Goal: Complete application form: Complete application form

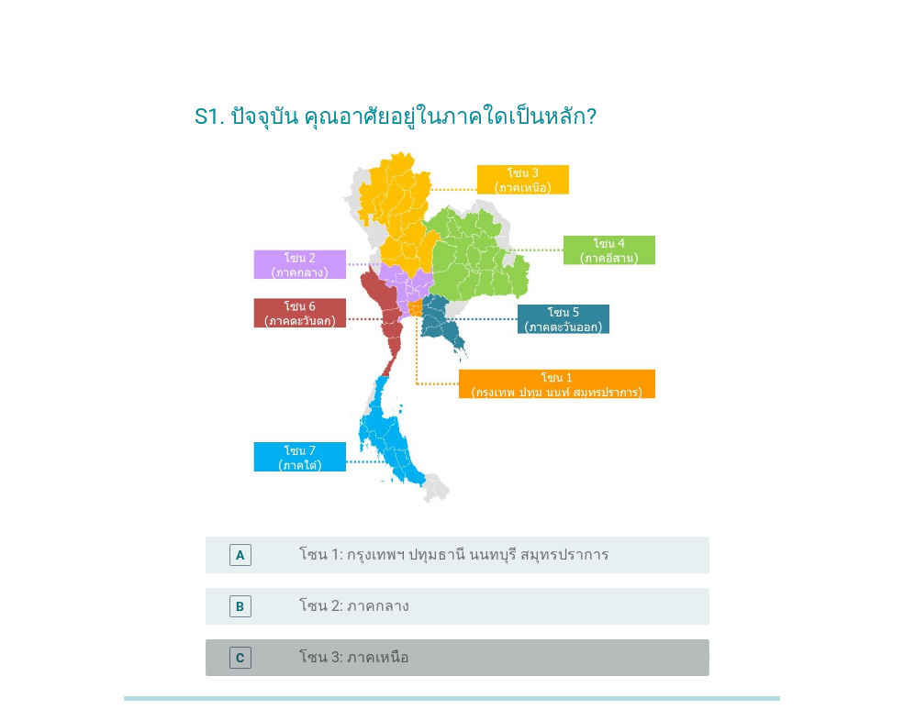
click at [337, 657] on label "โซน 3: ภาคเหนือ" at bounding box center [354, 658] width 110 height 18
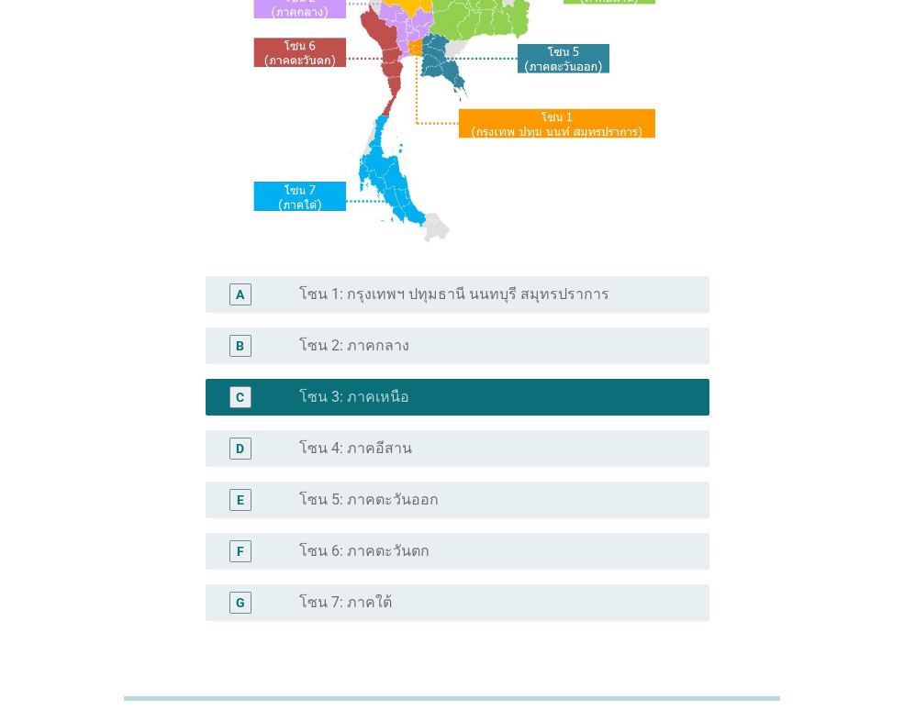
scroll to position [397, 0]
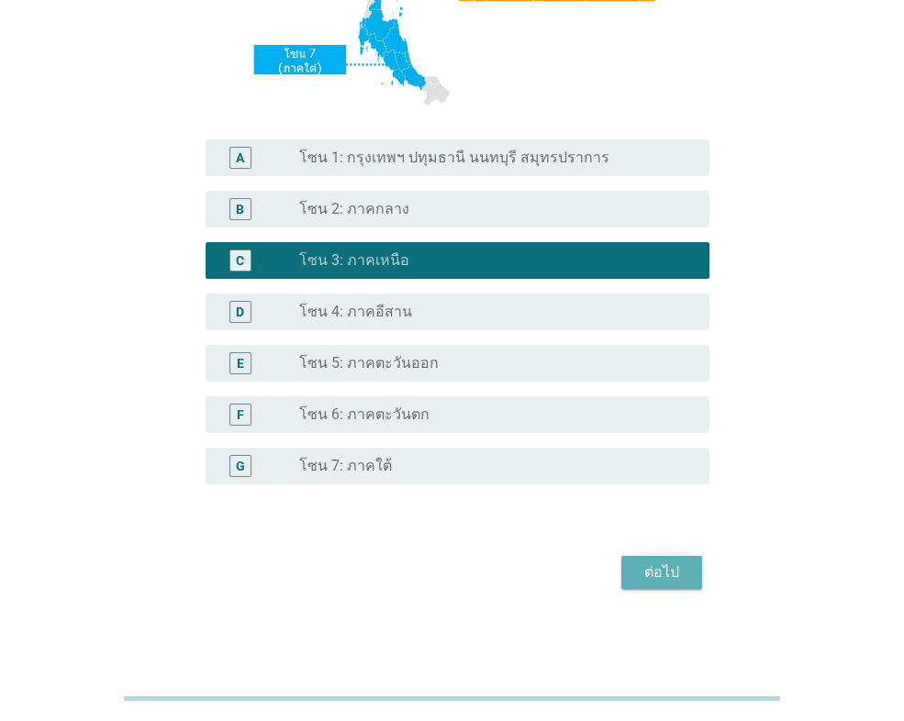
click at [649, 573] on div "ต่อไป" at bounding box center [661, 573] width 51 height 22
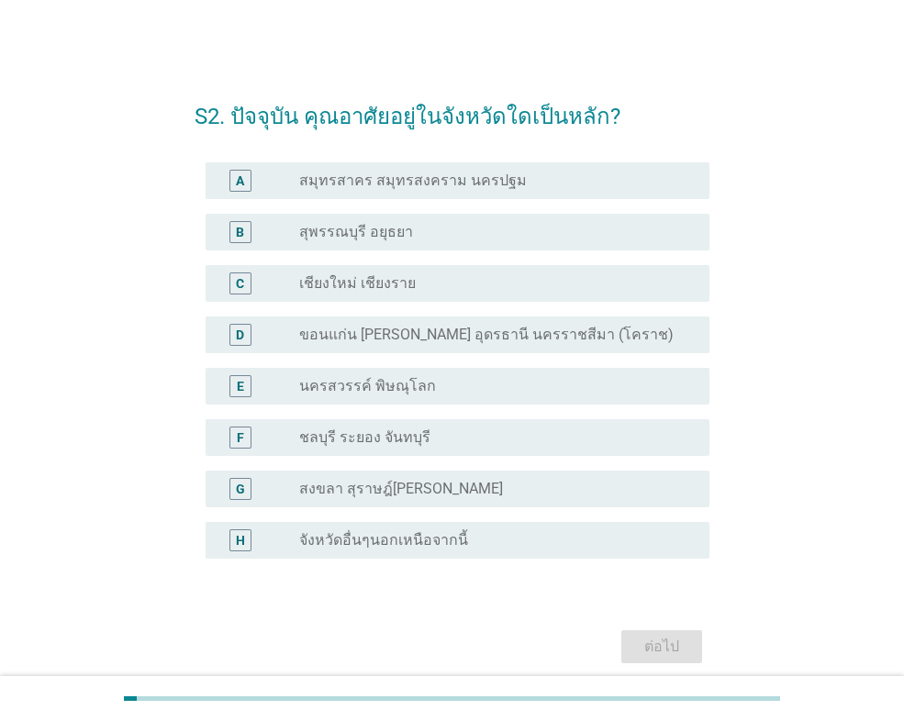
click at [306, 533] on label "จังหวัดอื่นๆนอกเหนือจากนี้" at bounding box center [383, 540] width 169 height 18
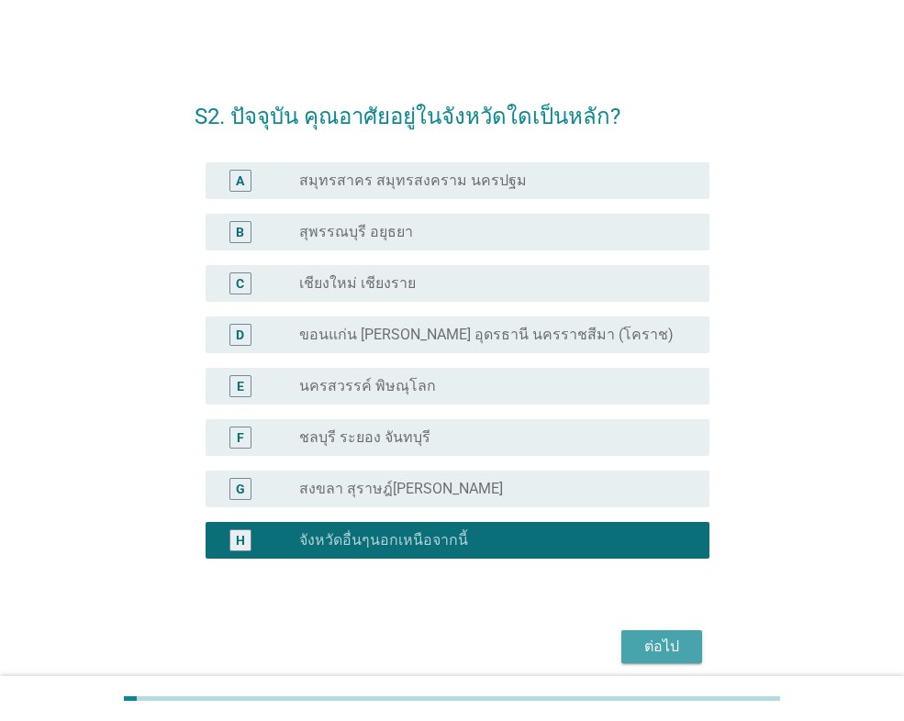
click at [662, 649] on div "ต่อไป" at bounding box center [661, 647] width 51 height 22
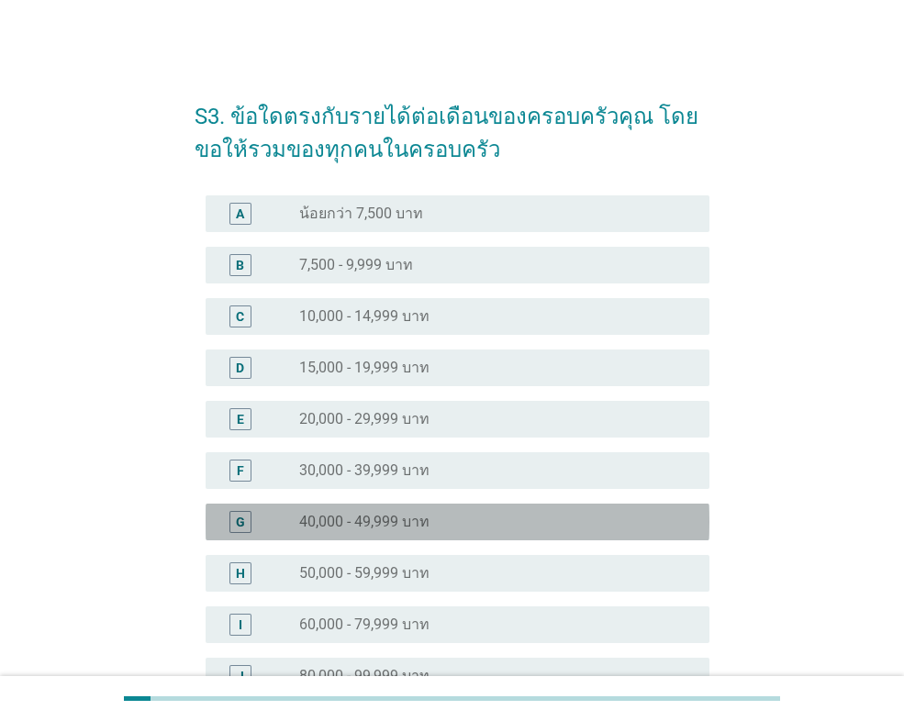
click at [257, 515] on div "G" at bounding box center [239, 522] width 39 height 22
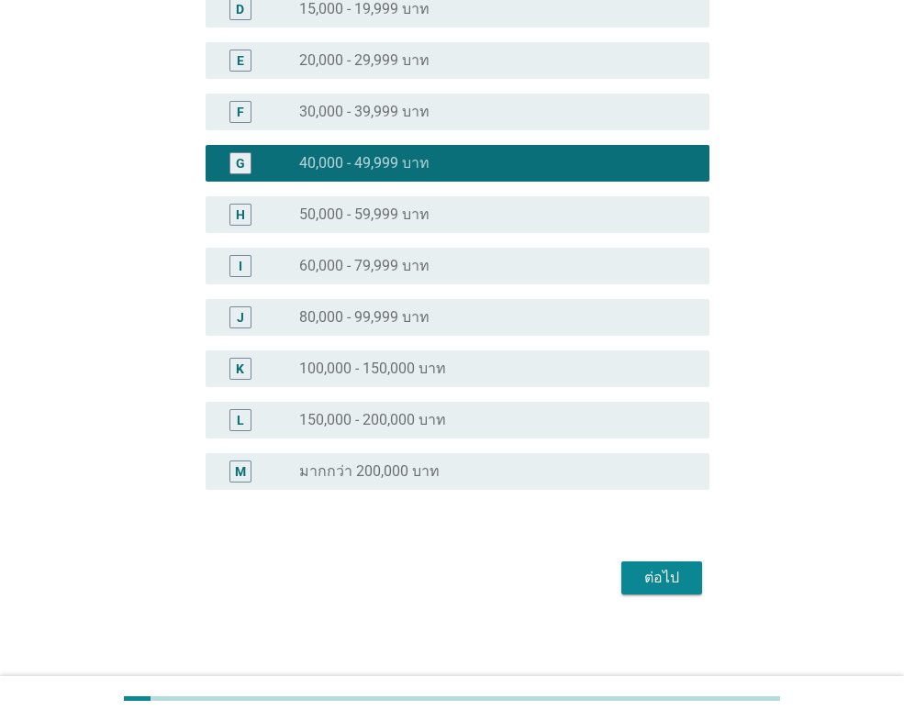
scroll to position [363, 0]
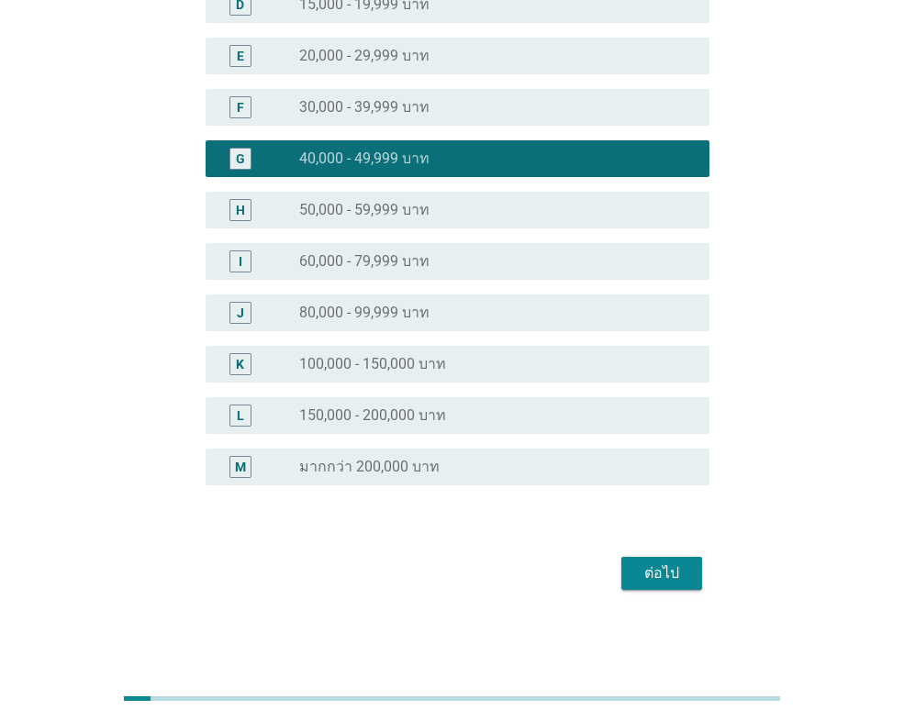
click at [656, 569] on div "ต่อไป" at bounding box center [661, 573] width 51 height 22
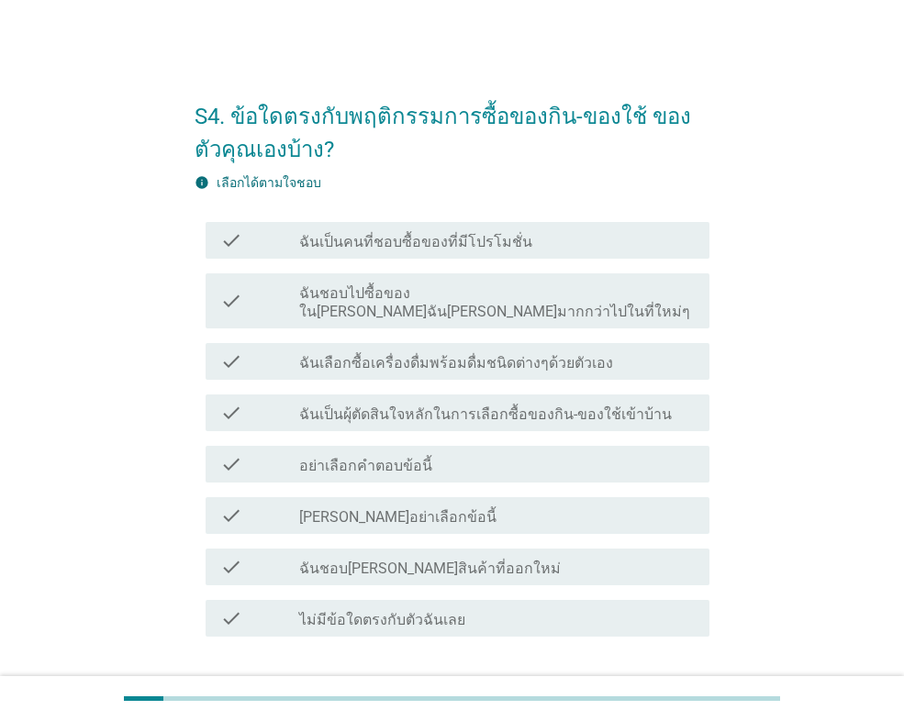
click at [257, 240] on div "check" at bounding box center [259, 240] width 79 height 22
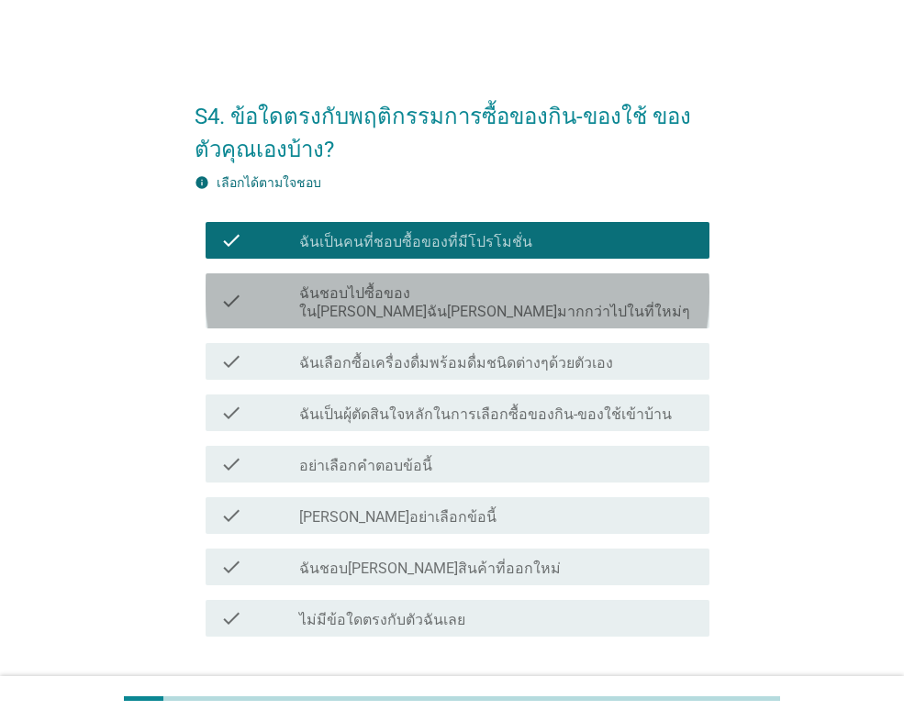
click at [256, 288] on div "check" at bounding box center [259, 301] width 79 height 40
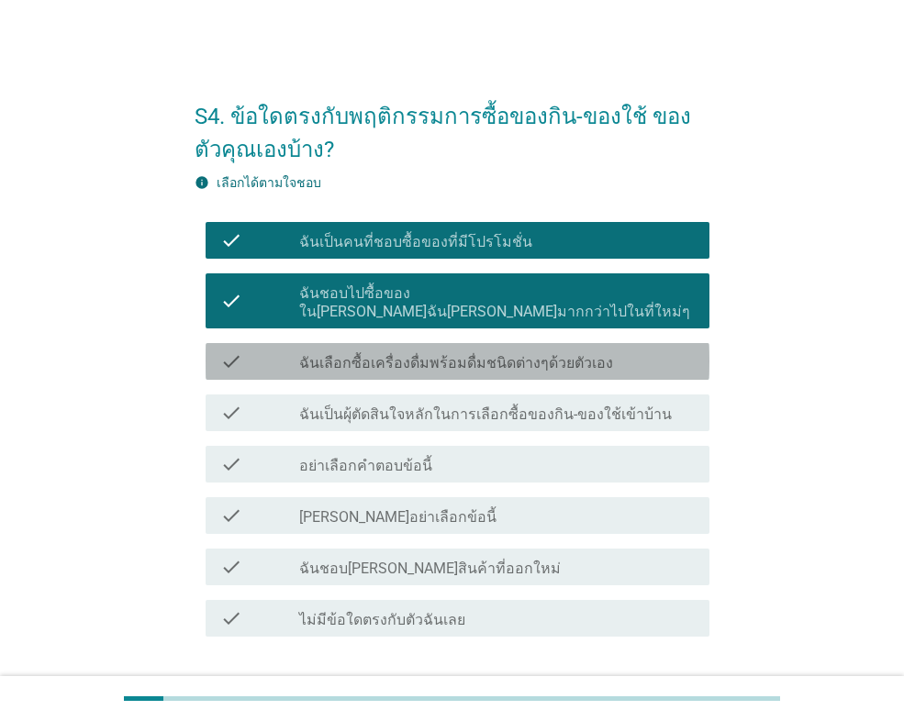
click at [263, 350] on div "check" at bounding box center [259, 361] width 79 height 22
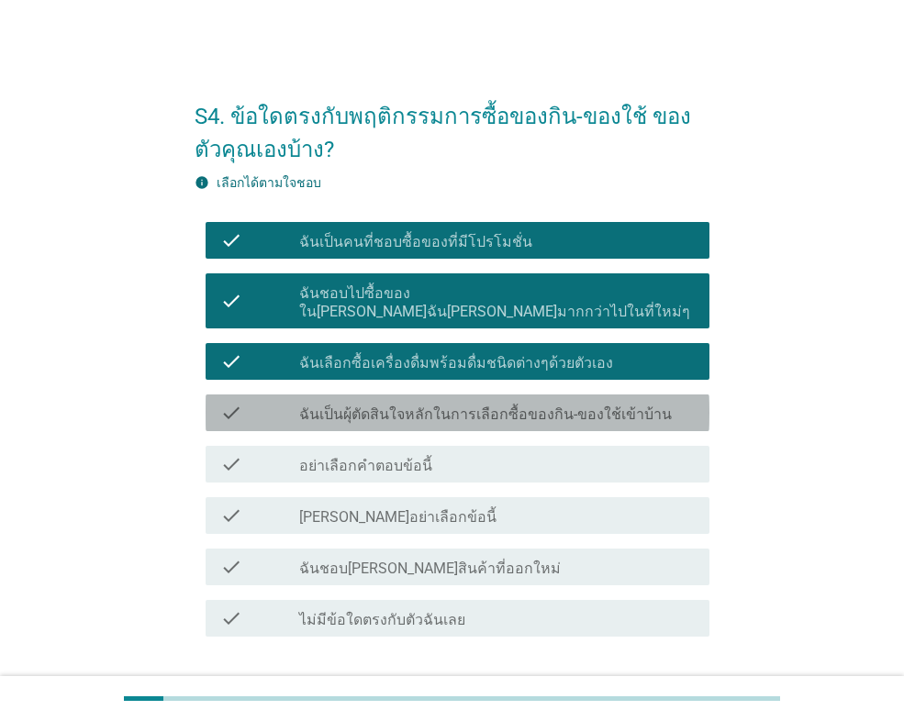
click at [268, 402] on div "check" at bounding box center [259, 413] width 79 height 22
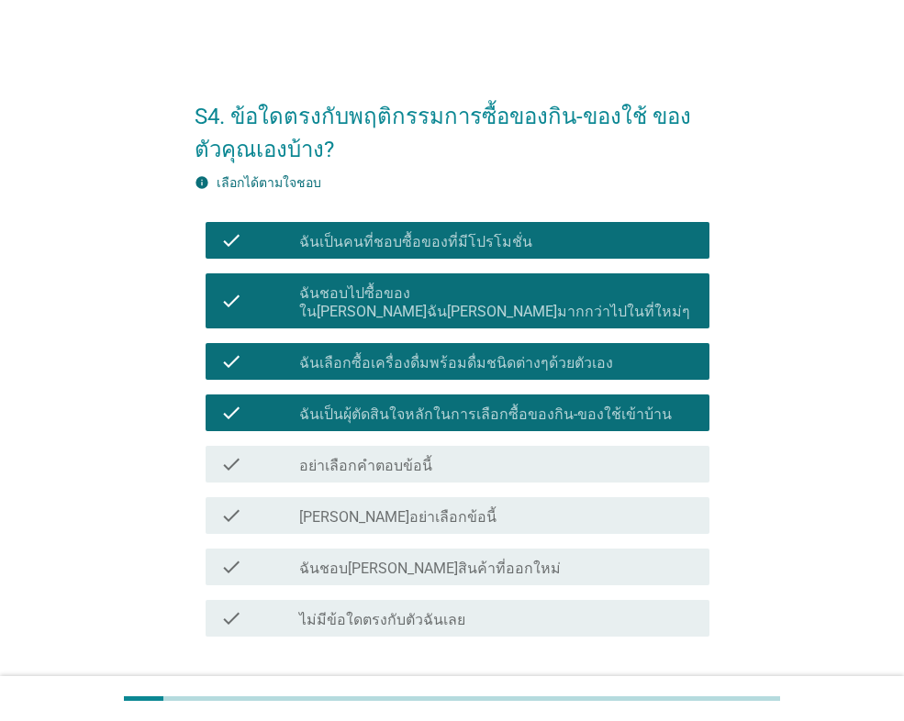
click at [269, 556] on div "check" at bounding box center [259, 567] width 79 height 22
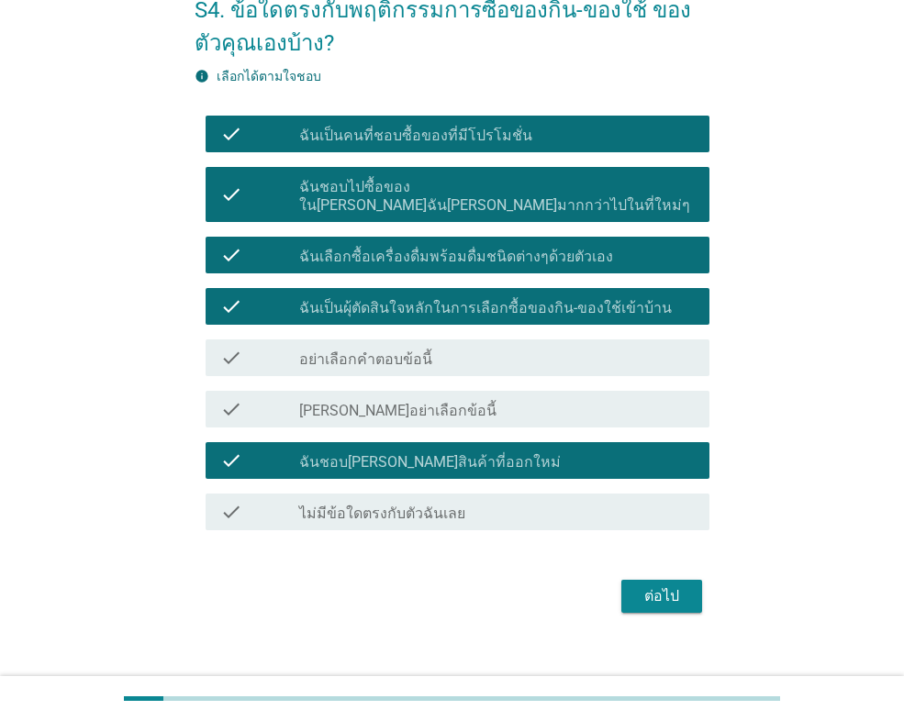
scroll to position [111, 0]
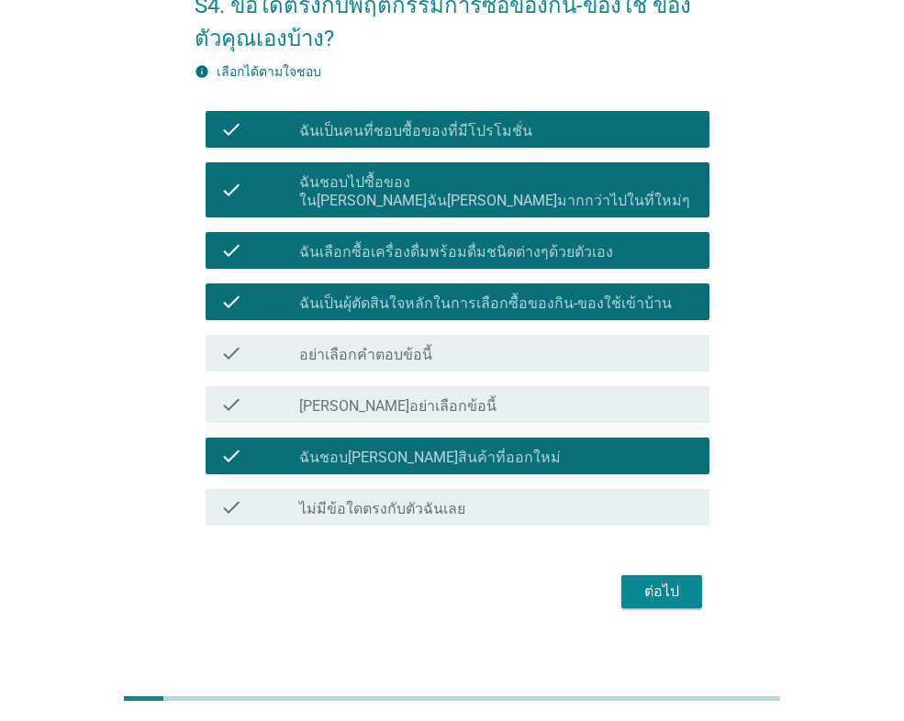
click at [658, 581] on div "ต่อไป" at bounding box center [661, 592] width 51 height 22
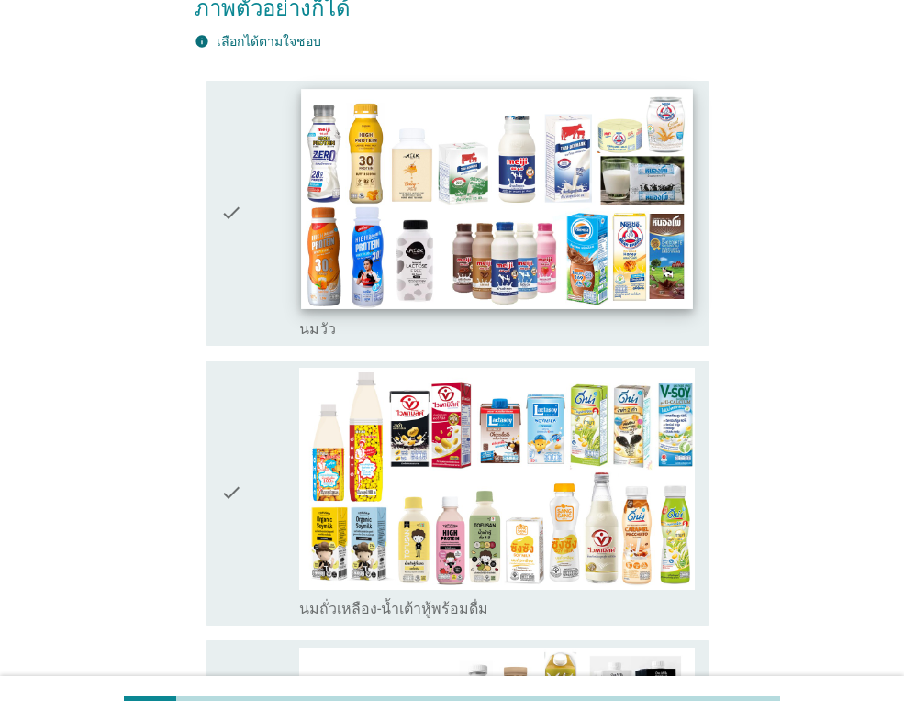
scroll to position [275, 0]
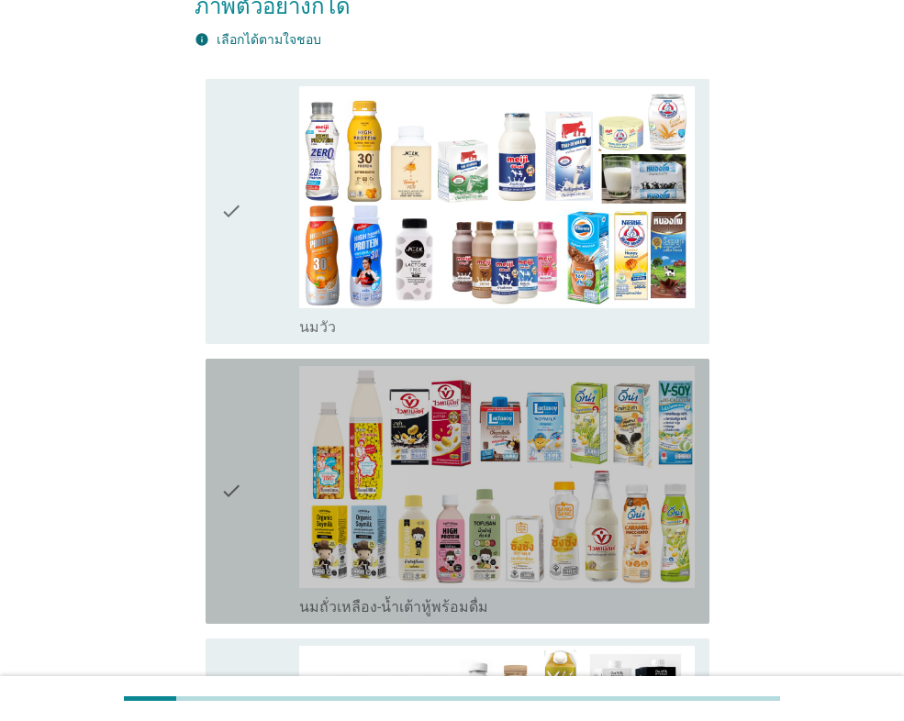
click at [245, 461] on div "check" at bounding box center [259, 491] width 79 height 250
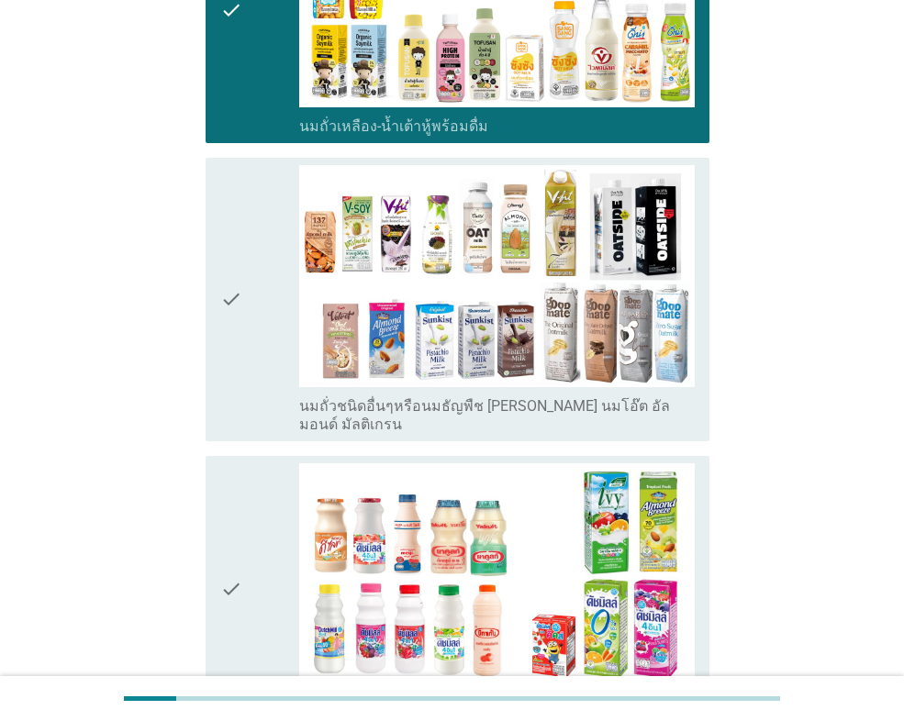
scroll to position [826, 0]
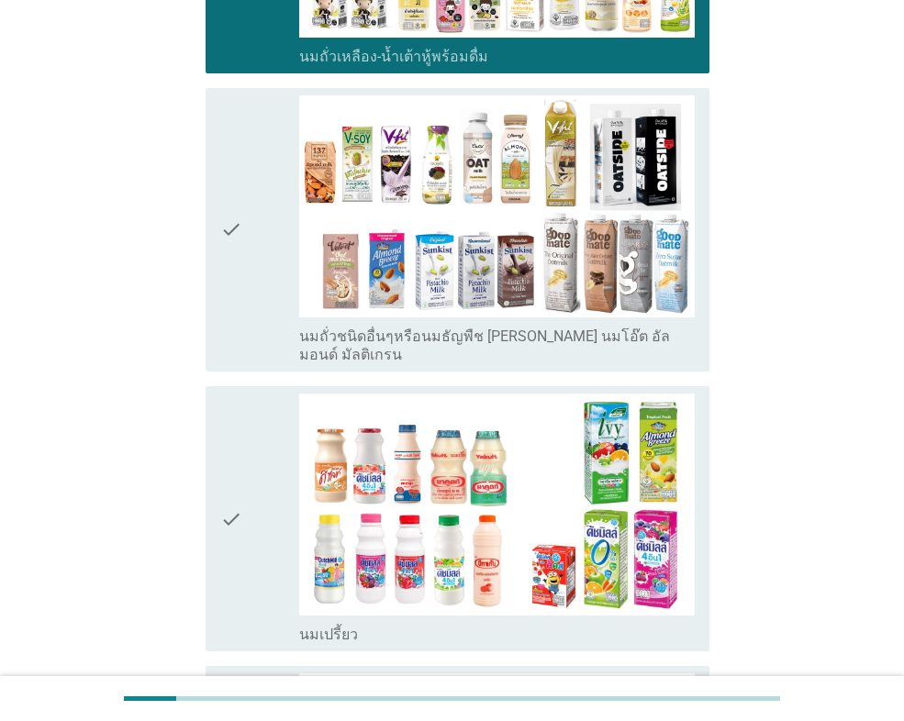
click at [252, 472] on div "check" at bounding box center [259, 519] width 79 height 250
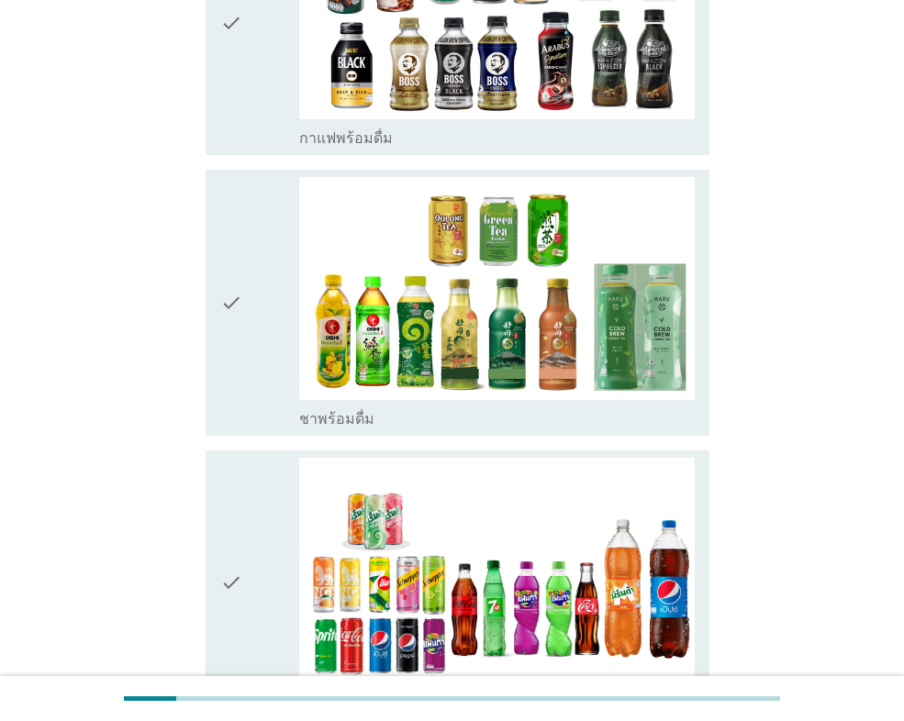
scroll to position [1743, 0]
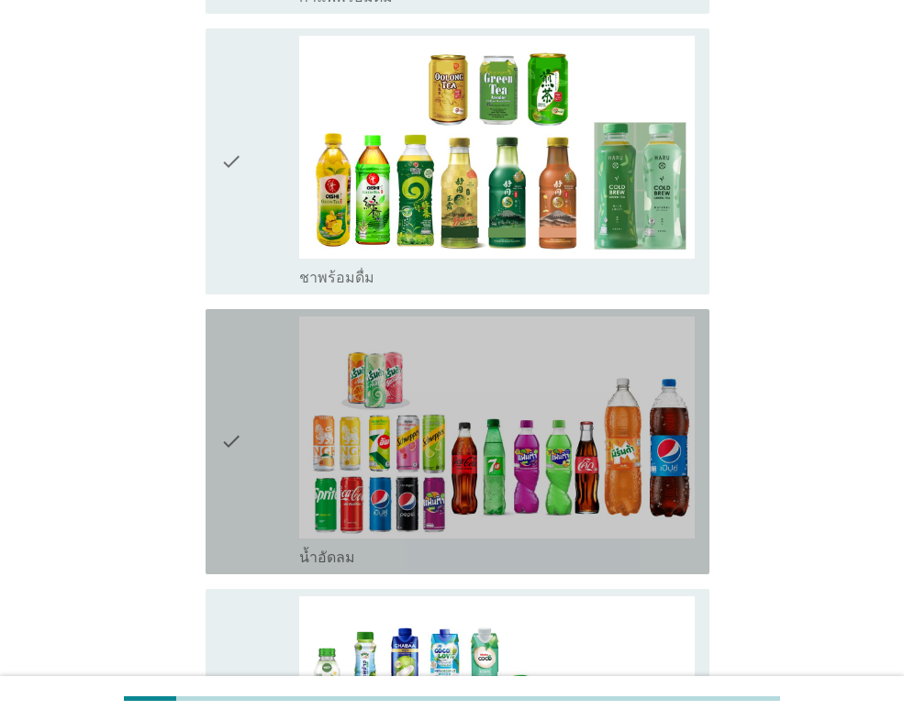
click at [259, 451] on div "check" at bounding box center [259, 442] width 79 height 250
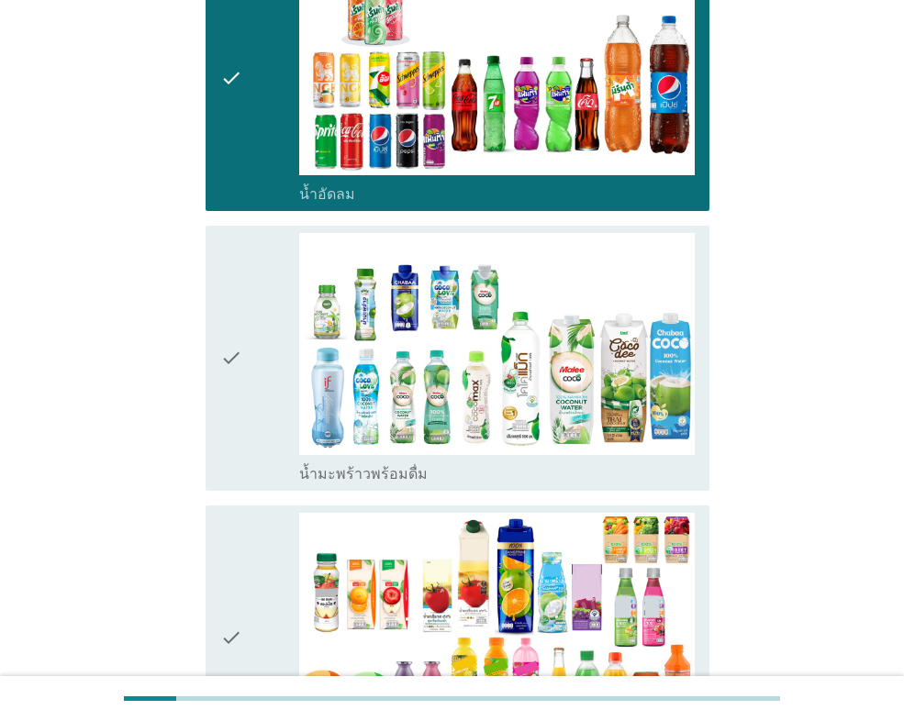
scroll to position [2110, 0]
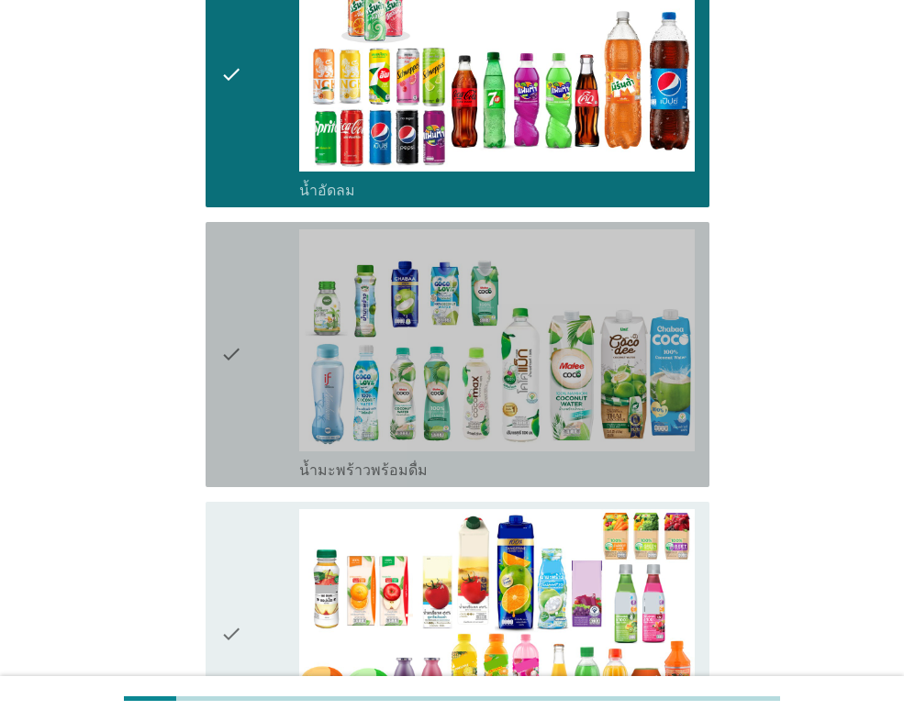
click at [257, 362] on div "check" at bounding box center [259, 354] width 79 height 250
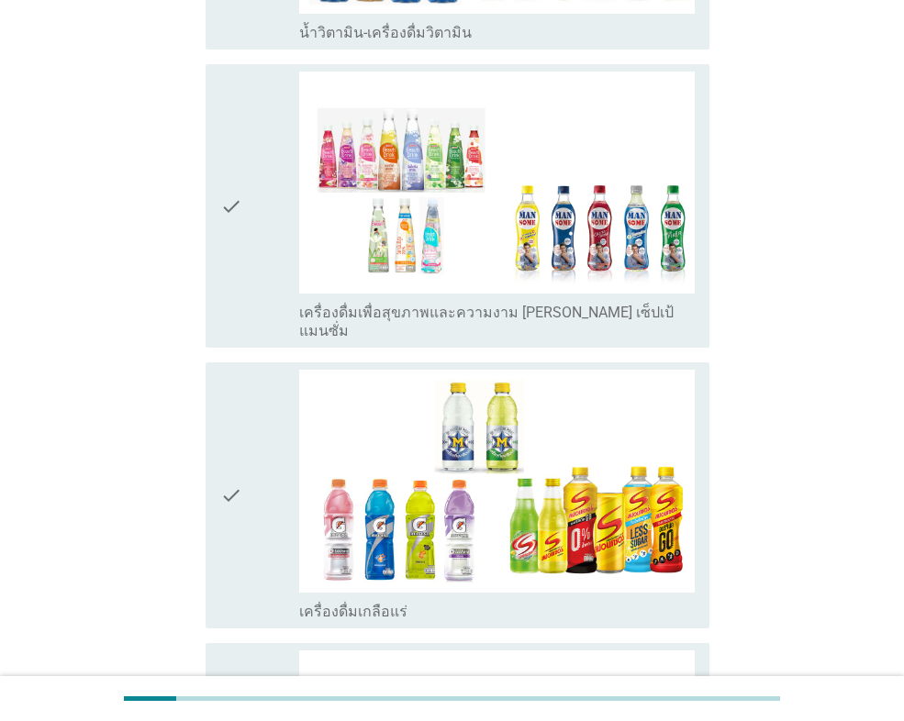
scroll to position [3211, 0]
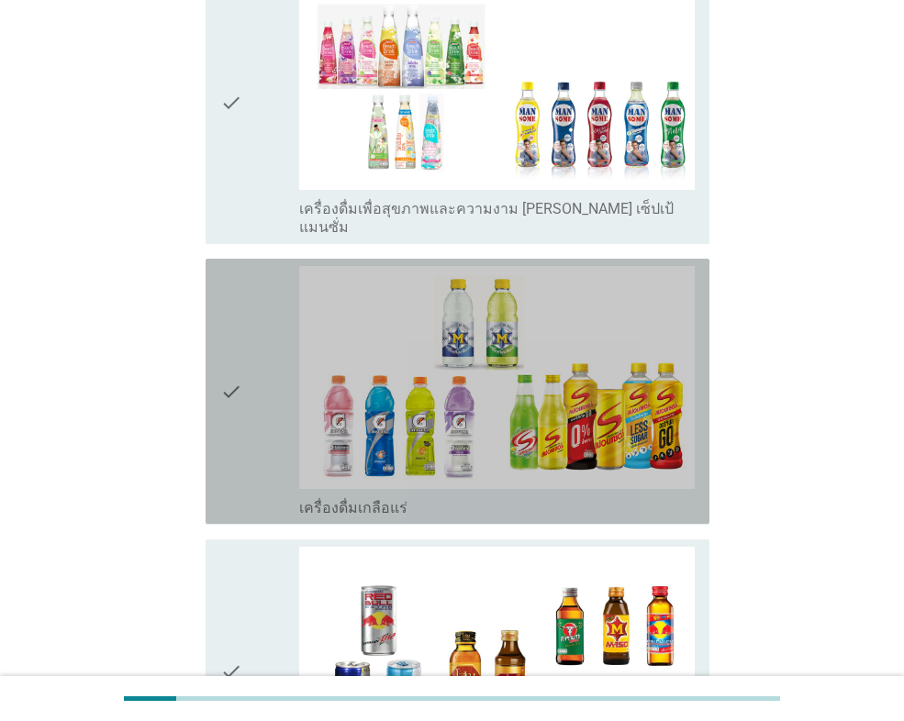
click at [244, 358] on div "check" at bounding box center [259, 391] width 79 height 250
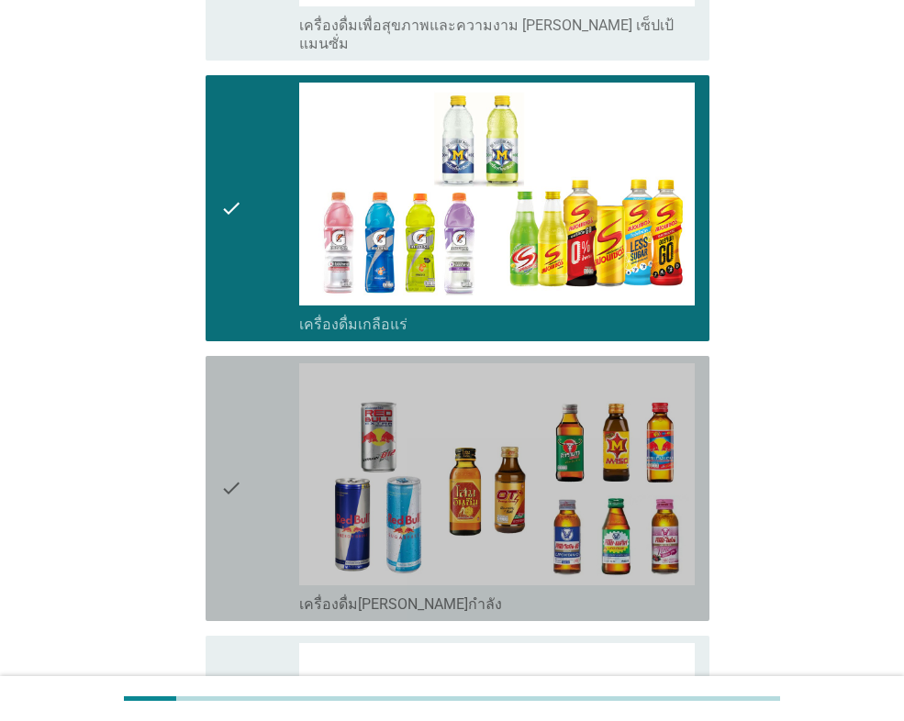
click at [272, 417] on div "check" at bounding box center [259, 488] width 79 height 250
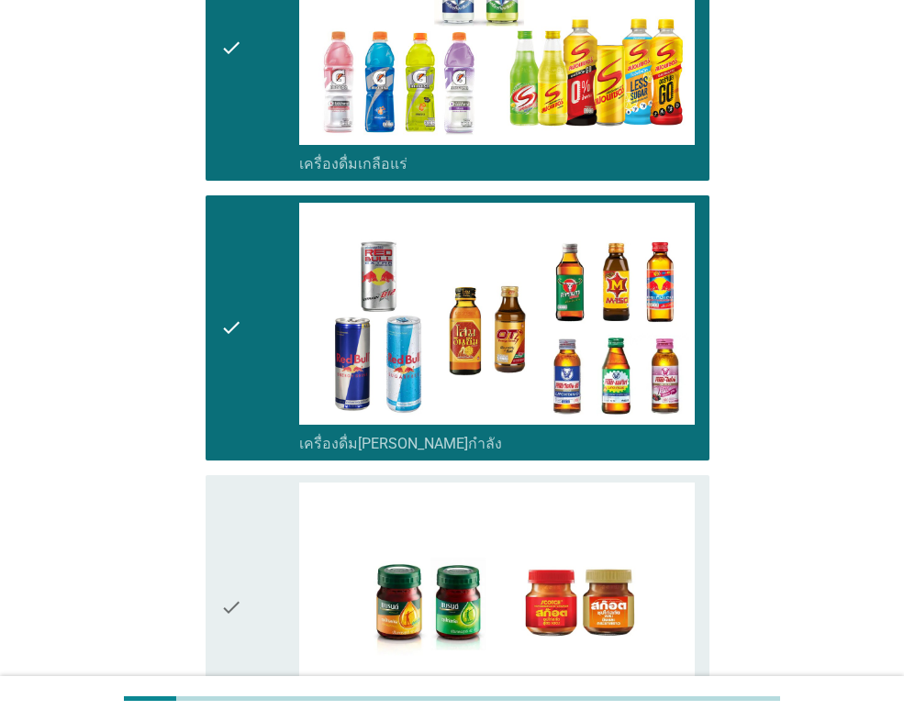
scroll to position [3762, 0]
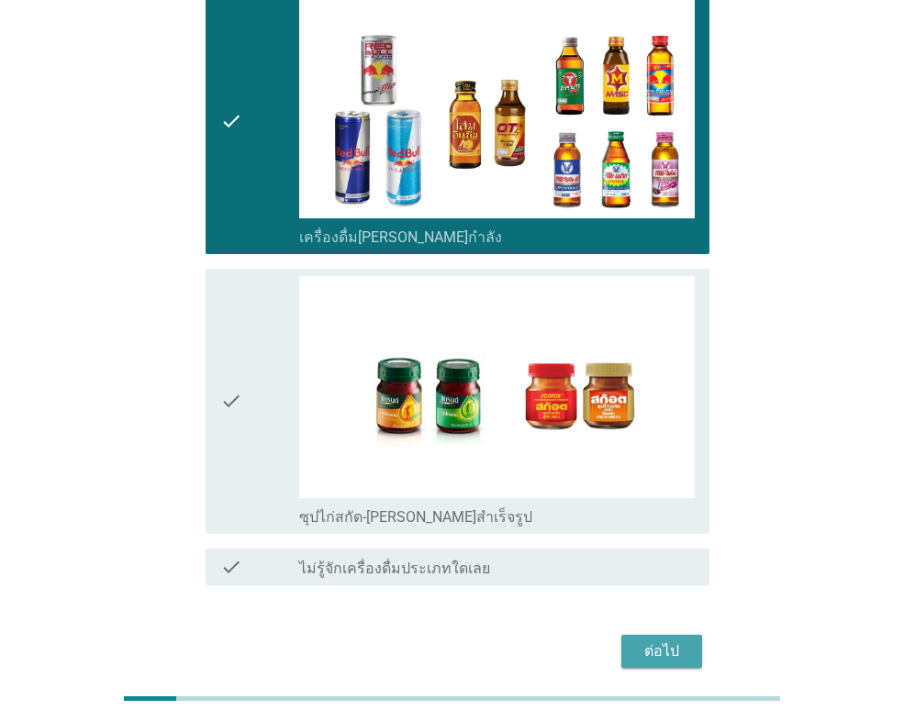
click at [665, 640] on div "ต่อไป" at bounding box center [661, 651] width 51 height 22
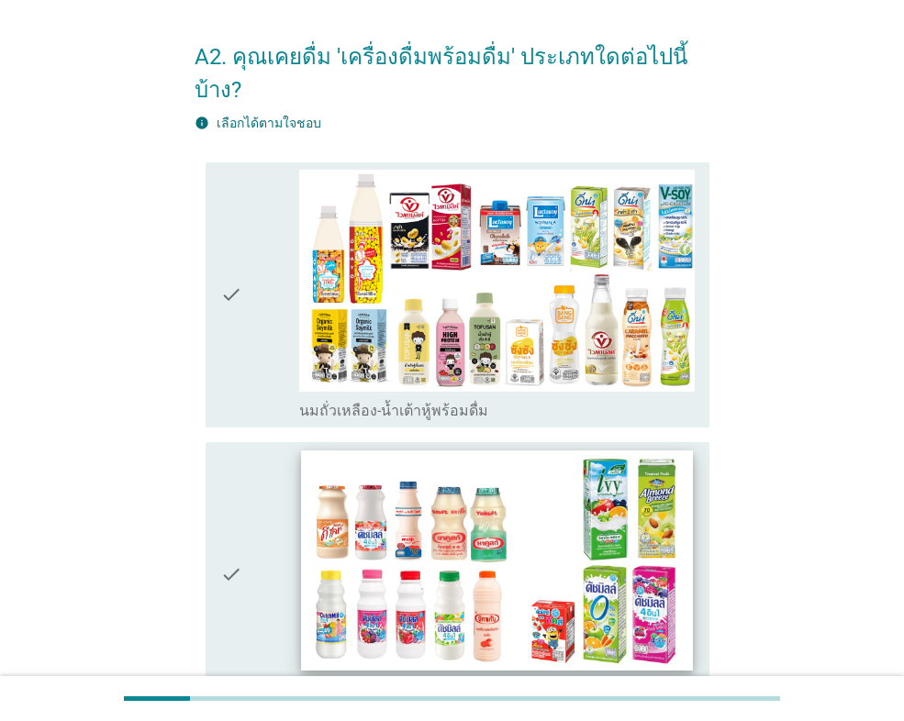
scroll to position [92, 0]
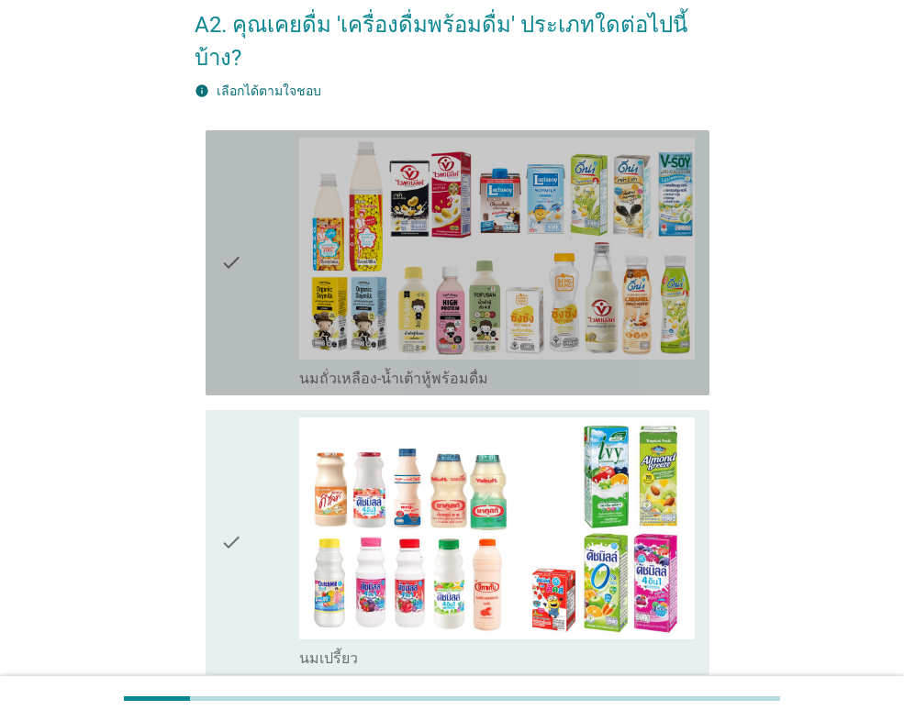
drag, startPoint x: 247, startPoint y: 269, endPoint x: 248, endPoint y: 348, distance: 78.9
click at [249, 270] on div "check" at bounding box center [259, 263] width 79 height 250
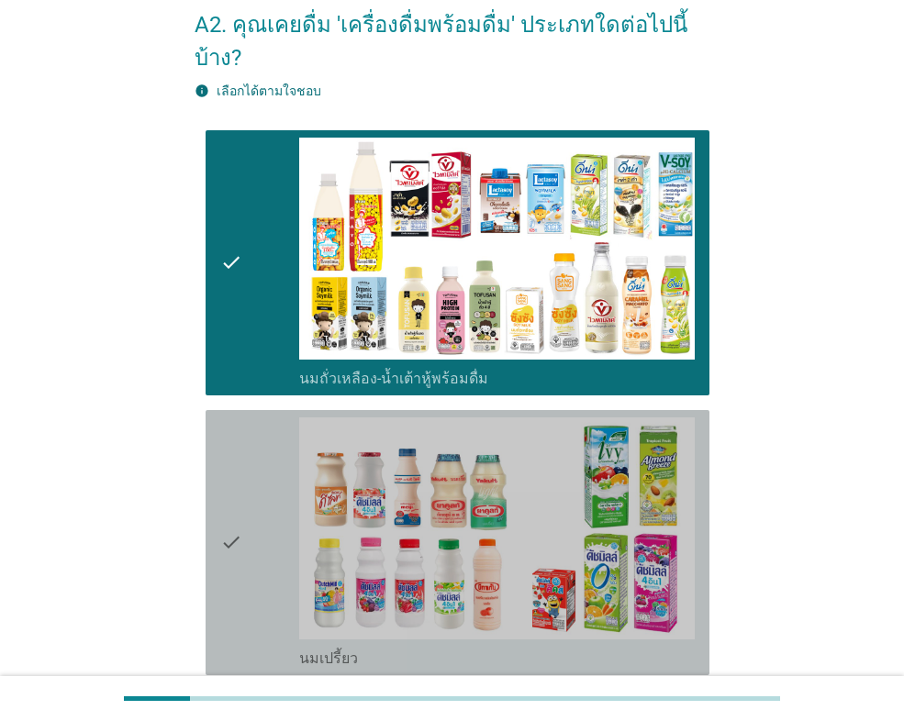
click at [269, 485] on div "check" at bounding box center [259, 542] width 79 height 250
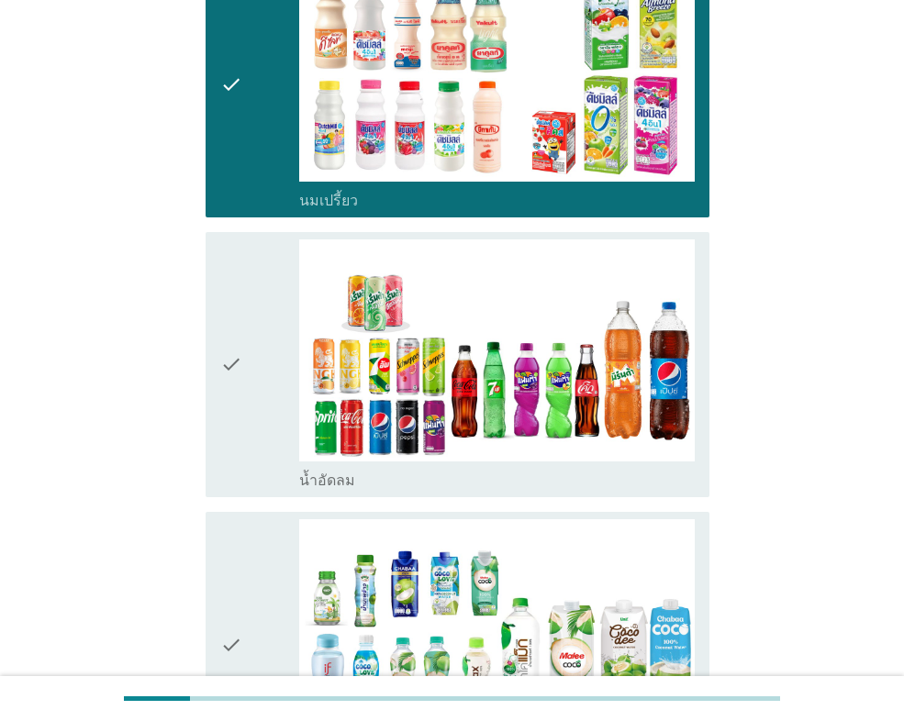
scroll to position [550, 0]
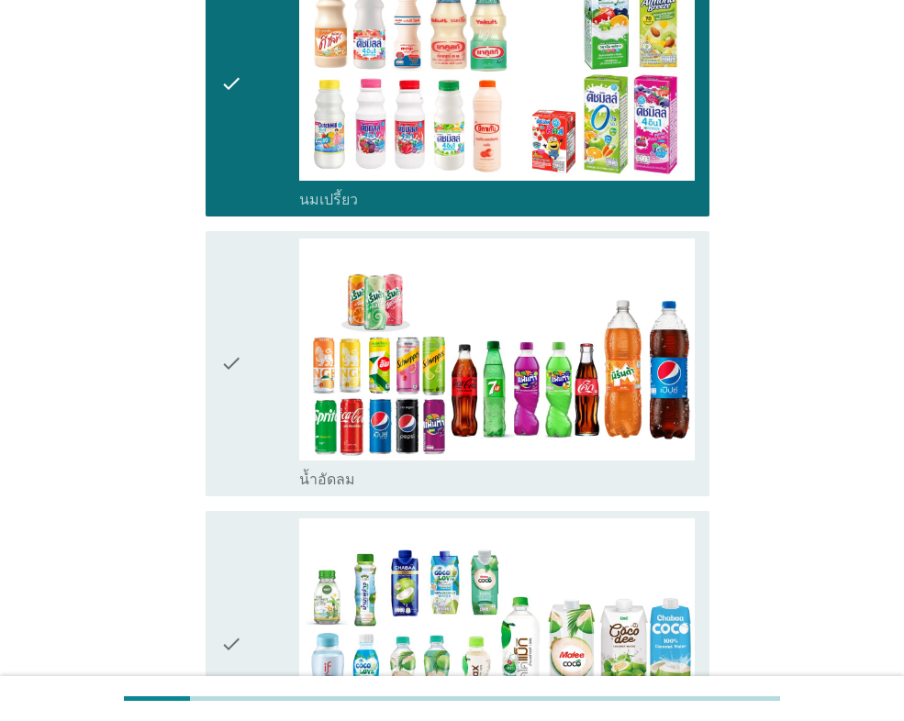
click at [272, 411] on div "check" at bounding box center [259, 364] width 79 height 250
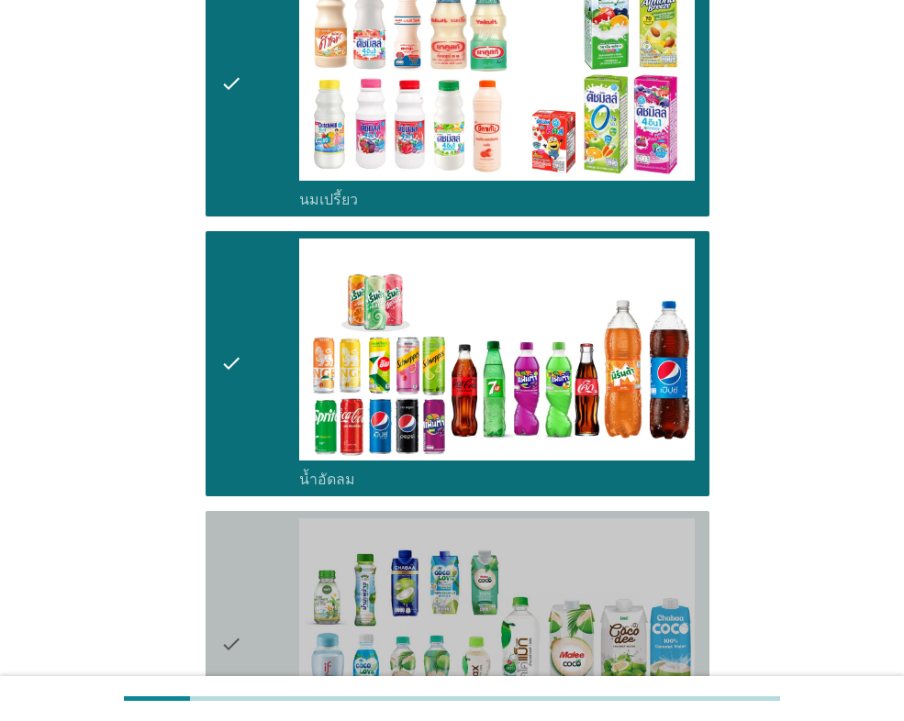
click at [282, 553] on div "check" at bounding box center [259, 643] width 79 height 250
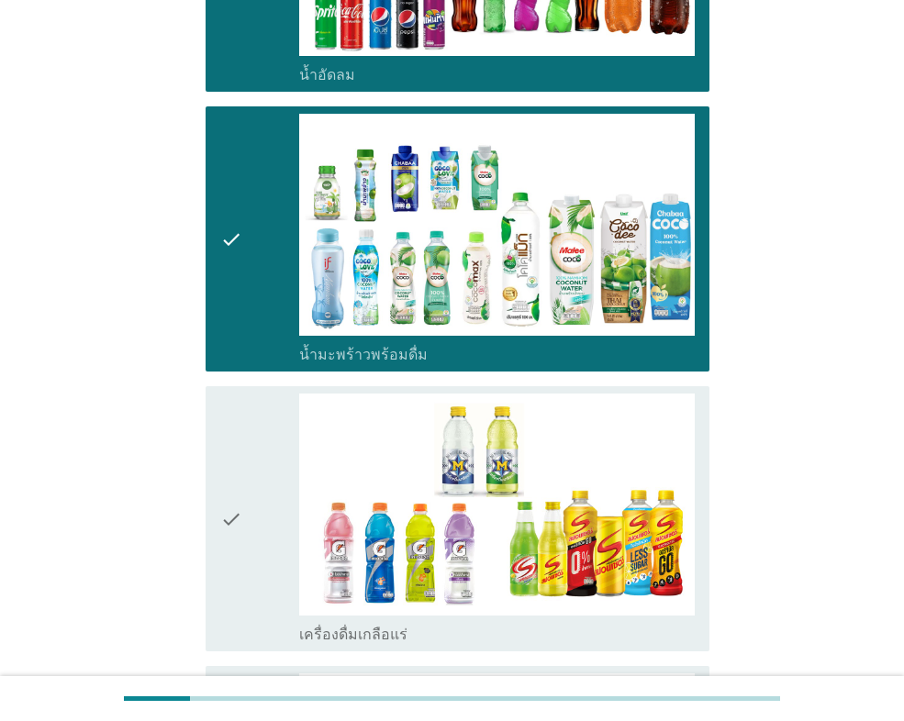
scroll to position [1009, 0]
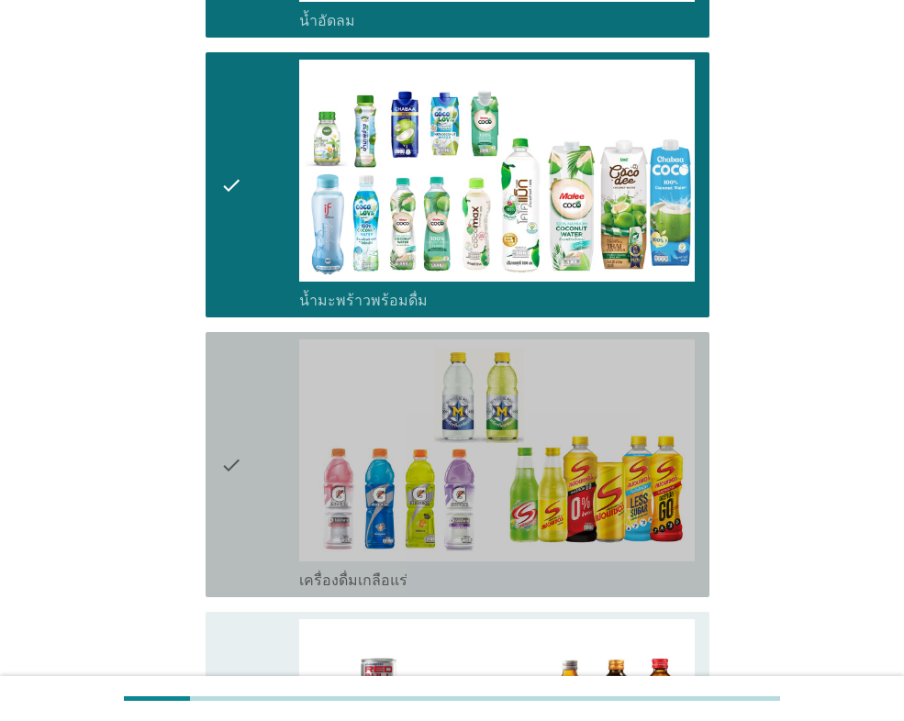
click at [268, 479] on div "check" at bounding box center [259, 464] width 79 height 250
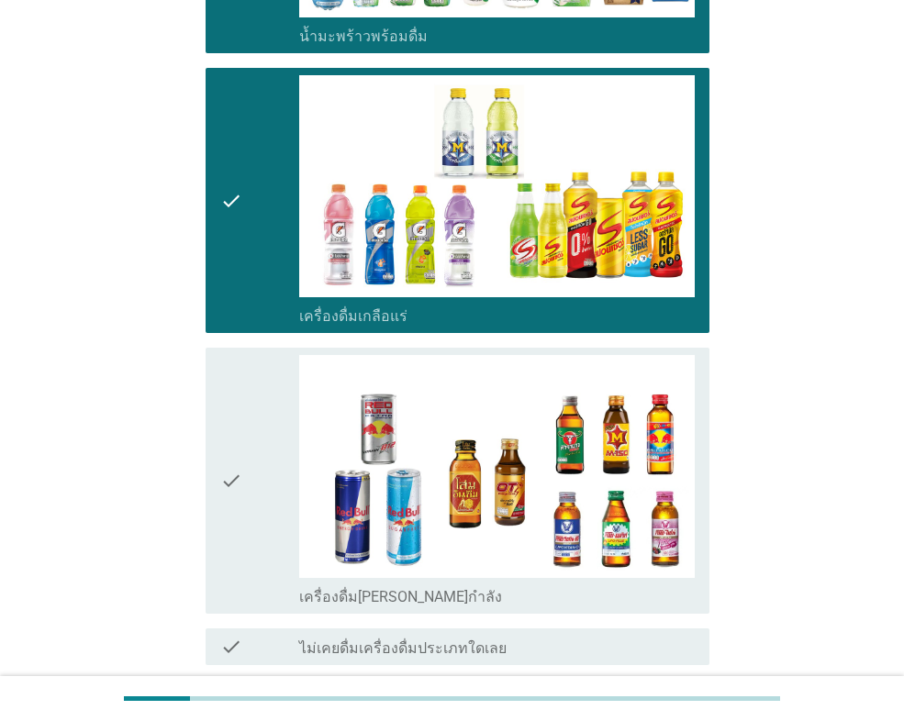
scroll to position [1284, 0]
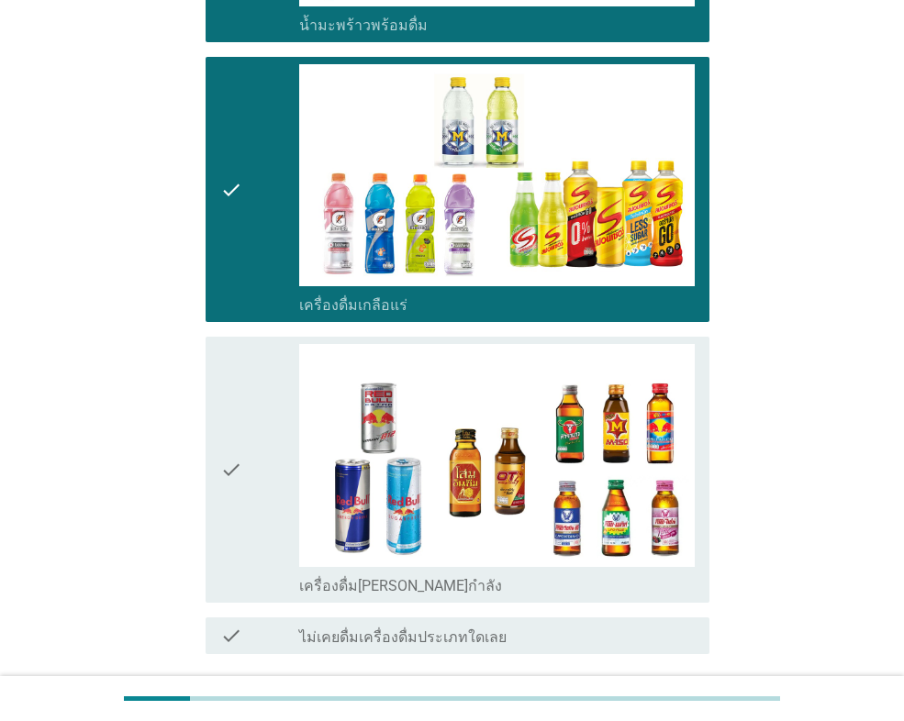
click at [267, 416] on div "check" at bounding box center [259, 469] width 79 height 250
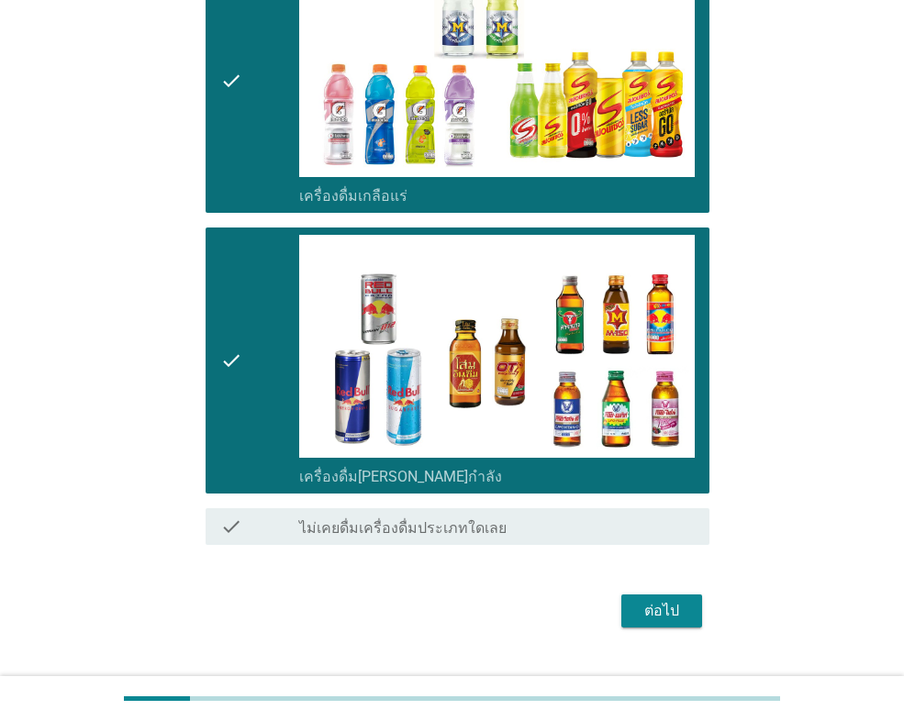
scroll to position [1398, 0]
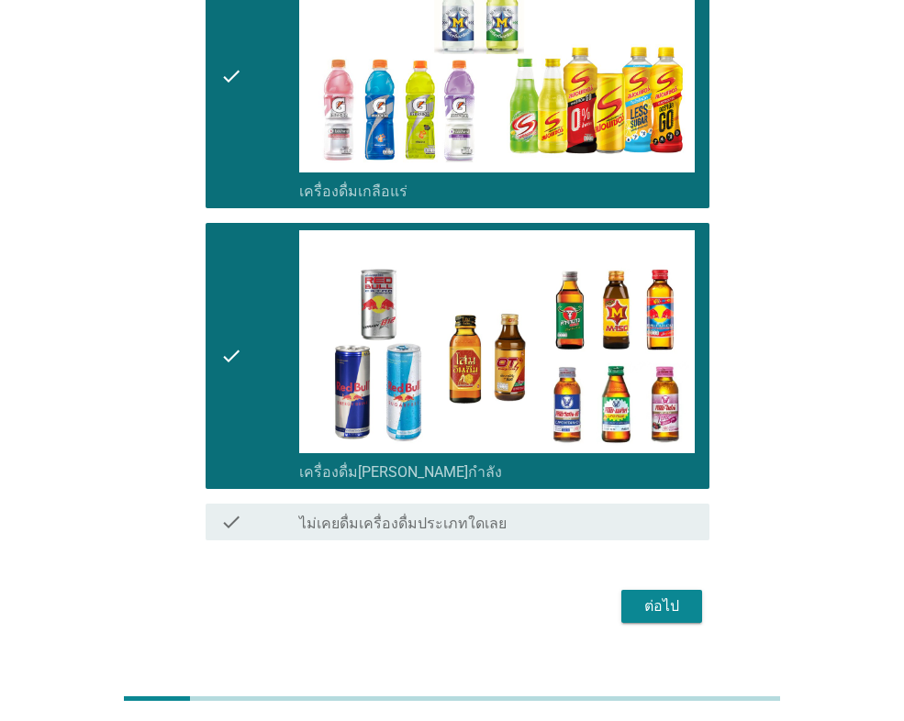
click at [670, 595] on div "ต่อไป" at bounding box center [661, 606] width 51 height 22
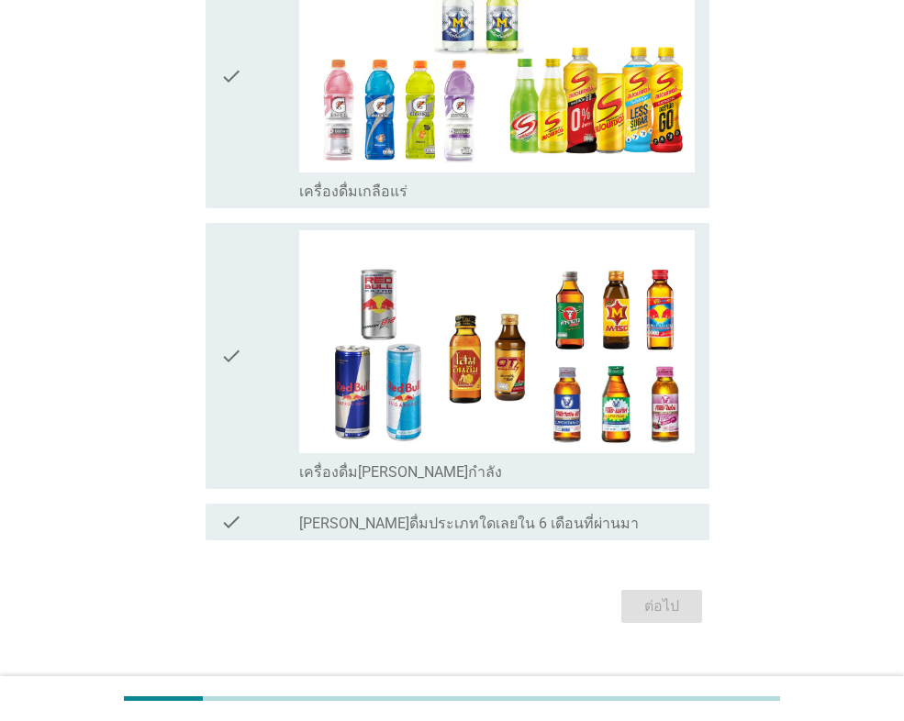
scroll to position [0, 0]
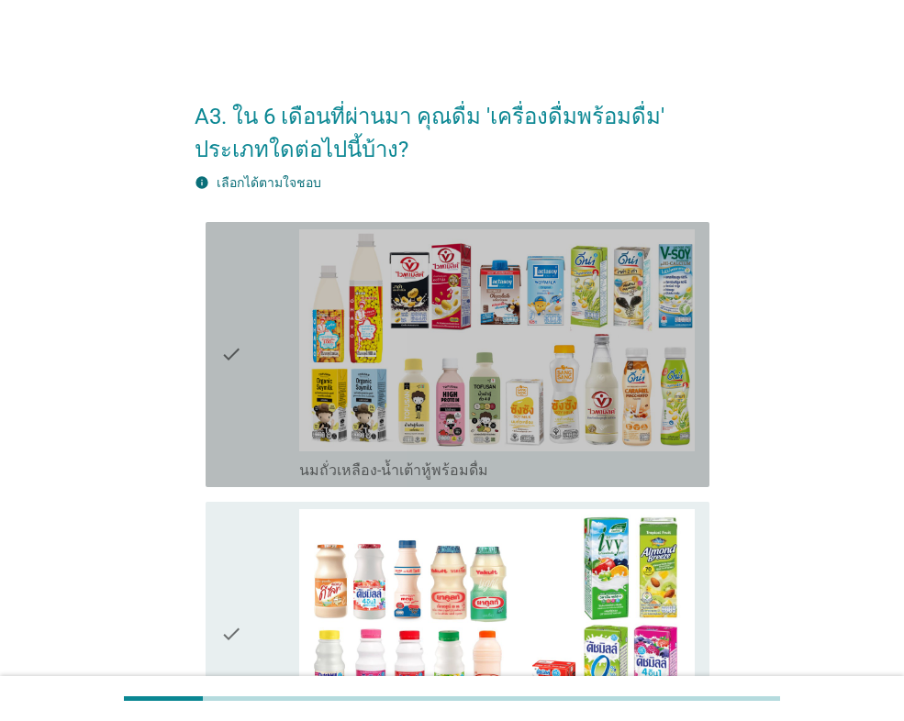
click at [266, 399] on div "check" at bounding box center [259, 354] width 79 height 250
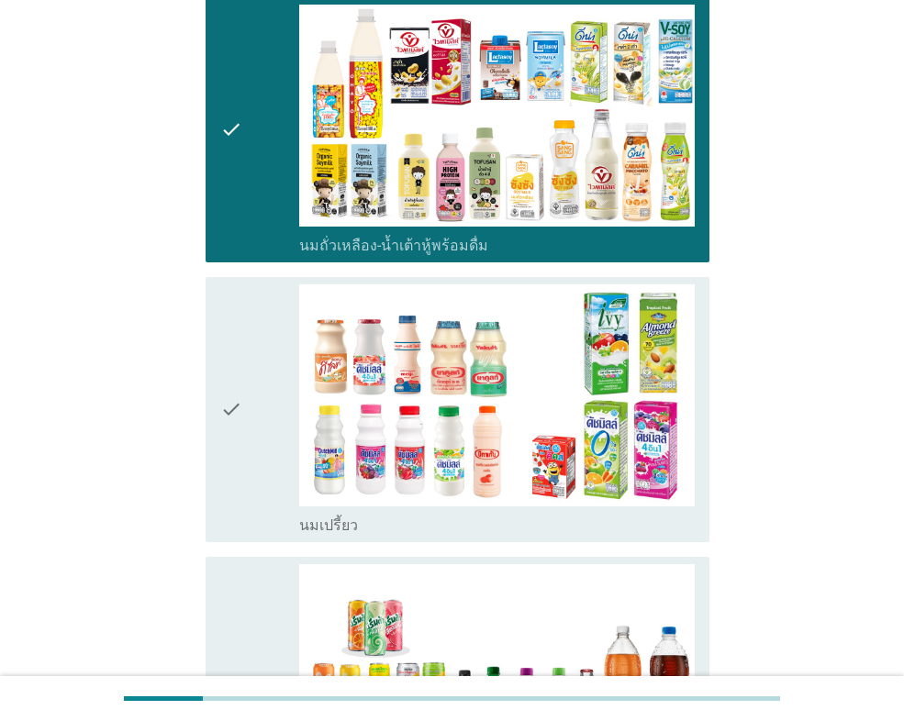
scroll to position [275, 0]
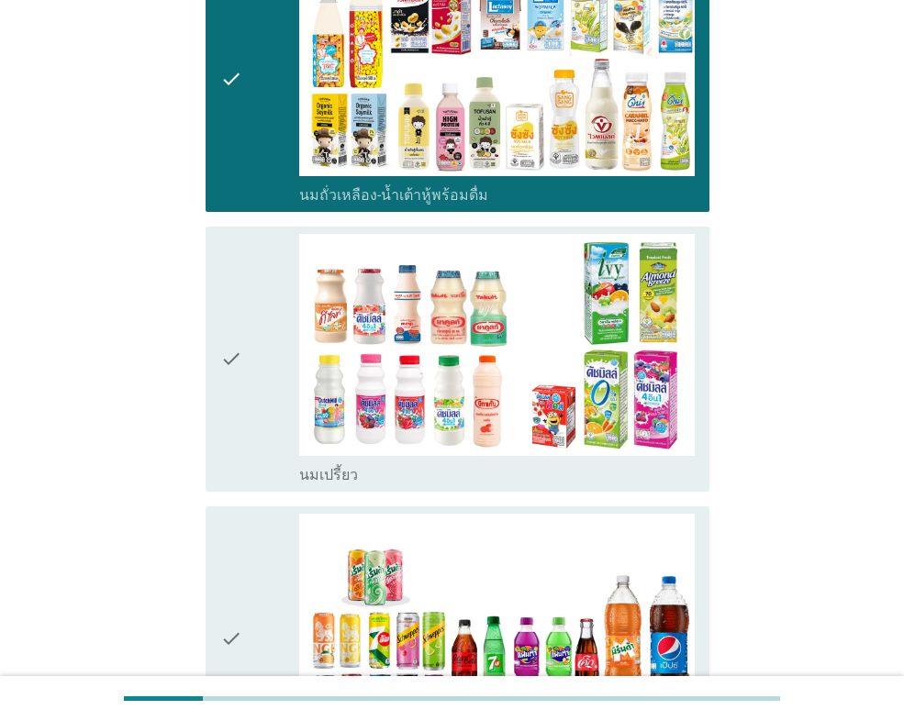
click at [277, 405] on div "check" at bounding box center [259, 359] width 79 height 250
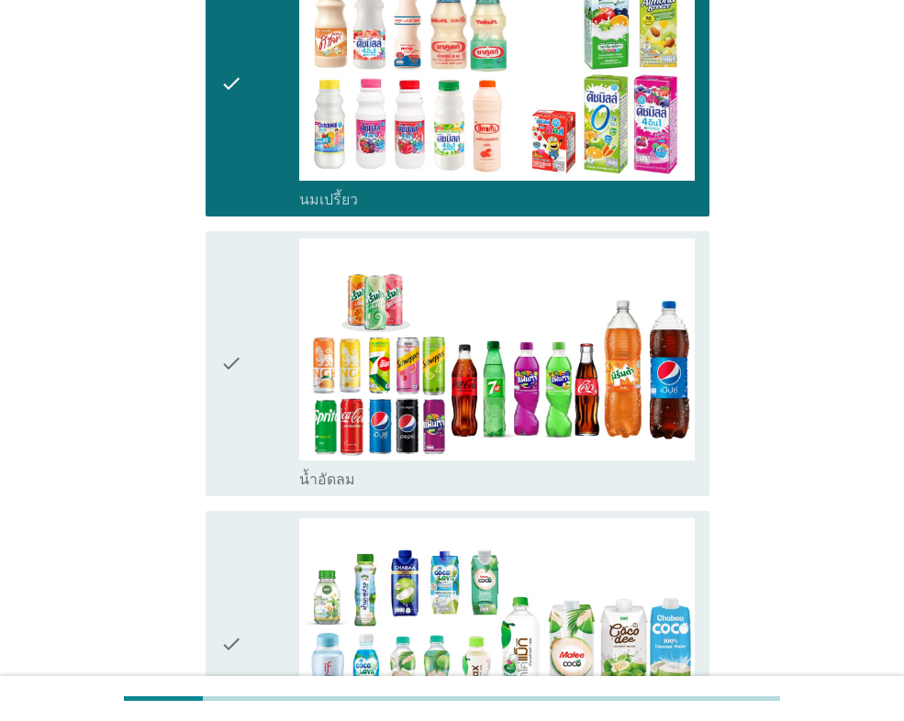
click at [261, 394] on div "check" at bounding box center [259, 364] width 79 height 250
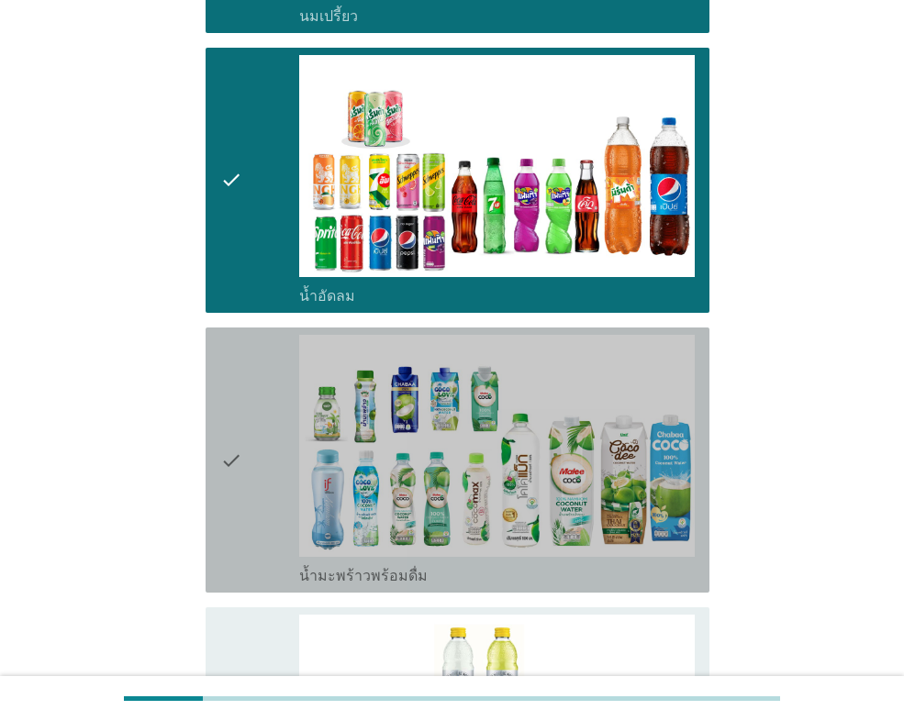
click at [271, 450] on div "check" at bounding box center [259, 460] width 79 height 250
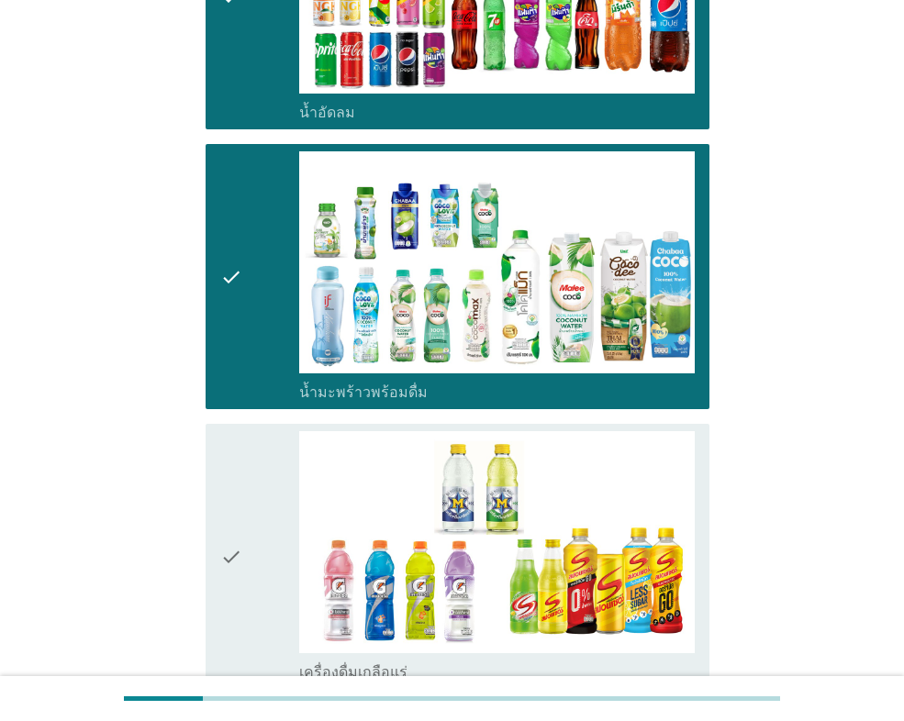
click at [273, 454] on div "check" at bounding box center [259, 556] width 79 height 250
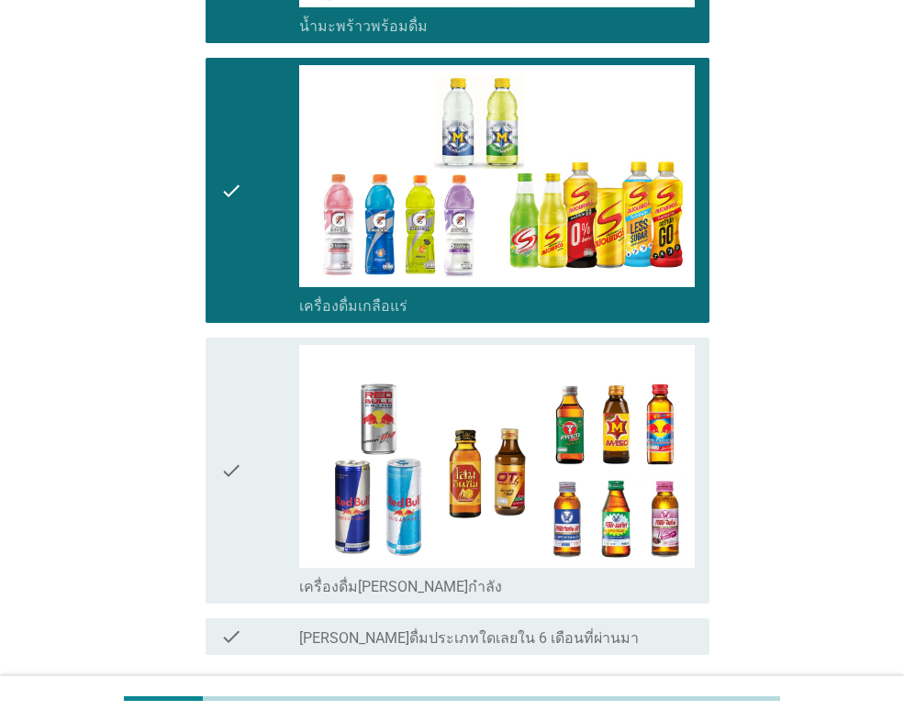
scroll to position [1284, 0]
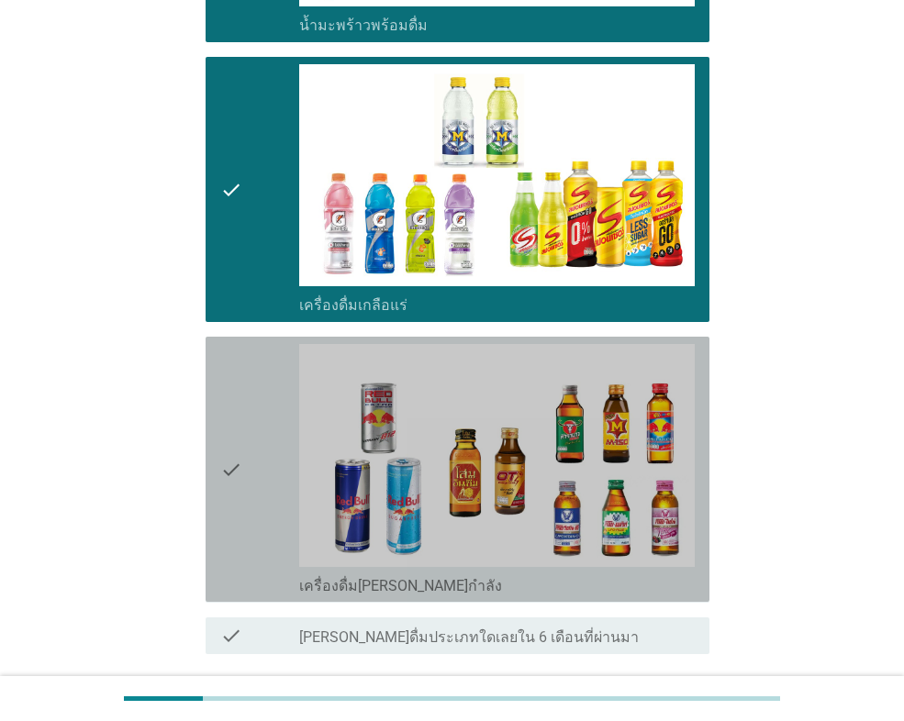
click at [276, 456] on div "check" at bounding box center [259, 469] width 79 height 250
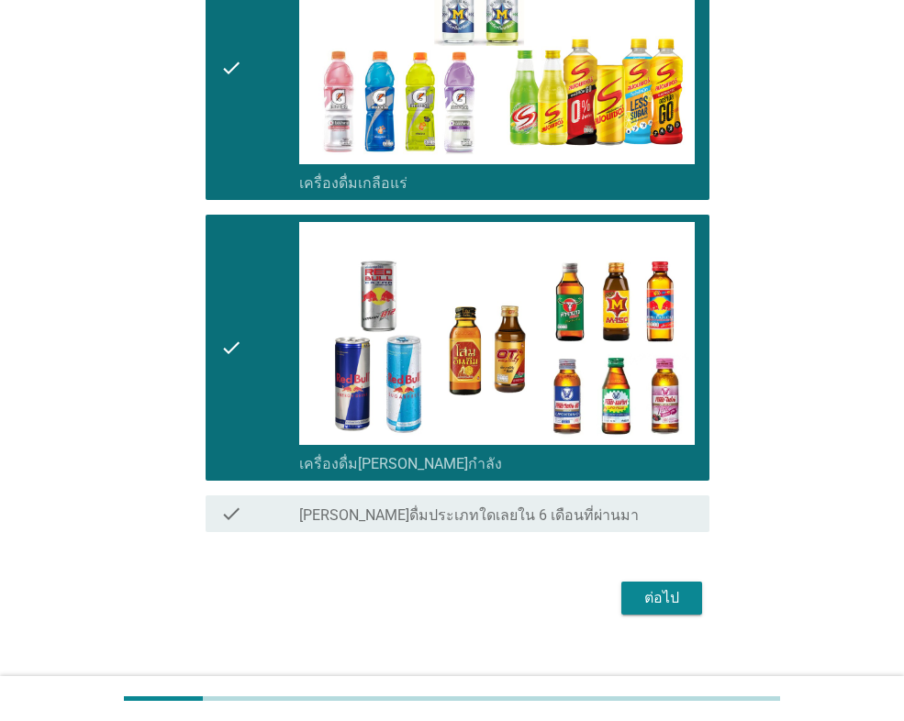
scroll to position [1431, 0]
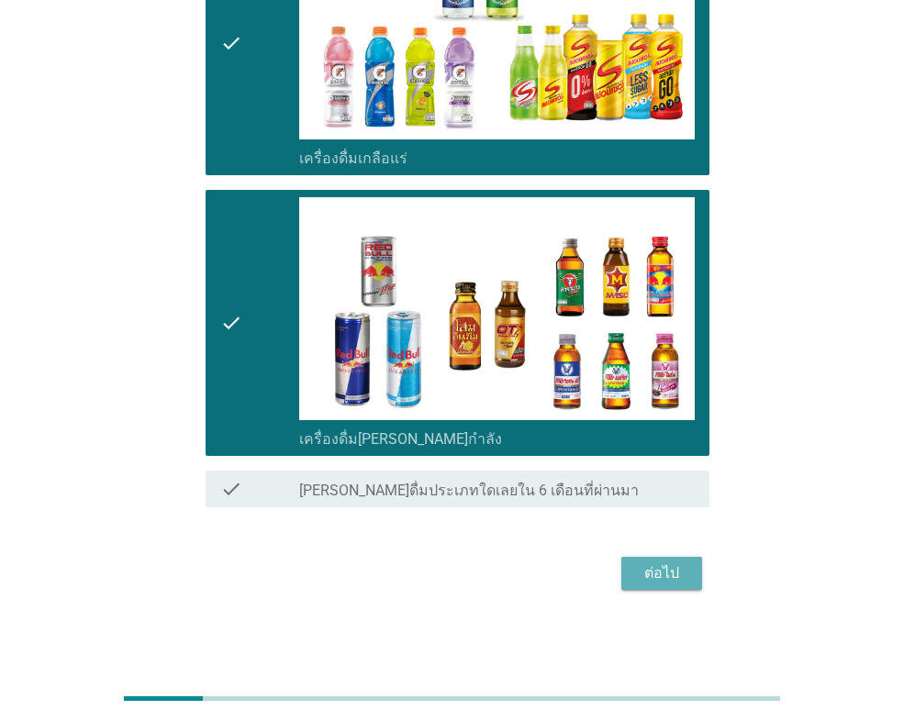
click at [662, 573] on div "ต่อไป" at bounding box center [661, 573] width 51 height 22
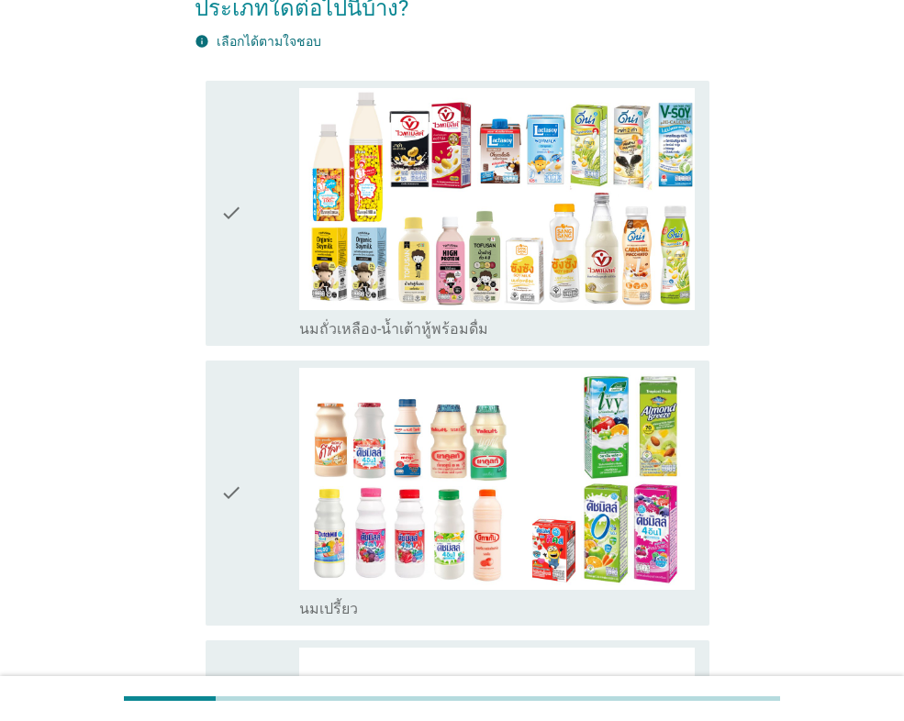
scroll to position [275, 0]
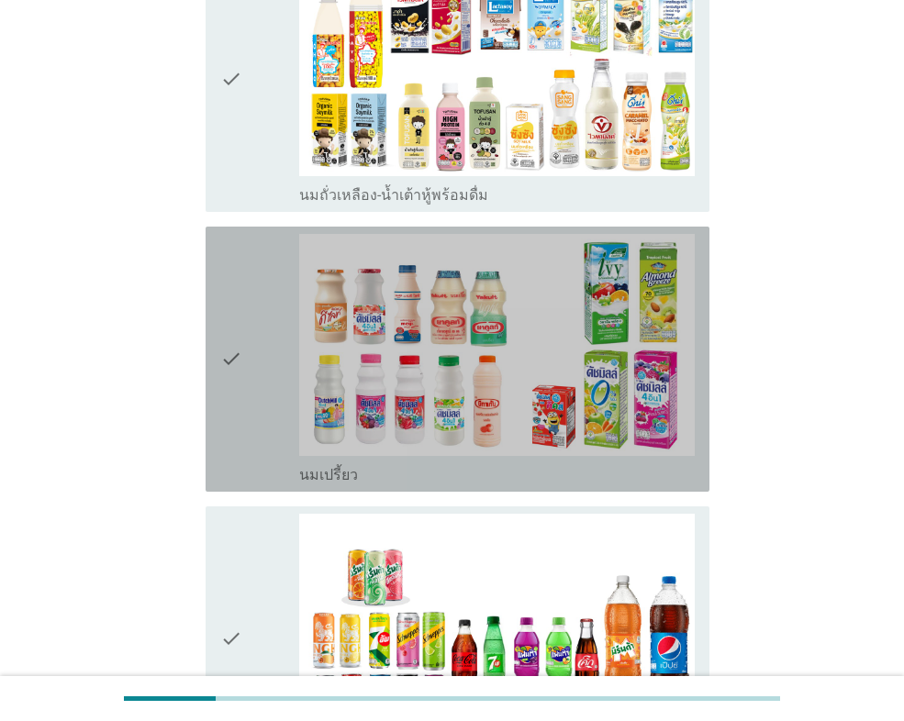
click at [258, 402] on div "check" at bounding box center [259, 359] width 79 height 250
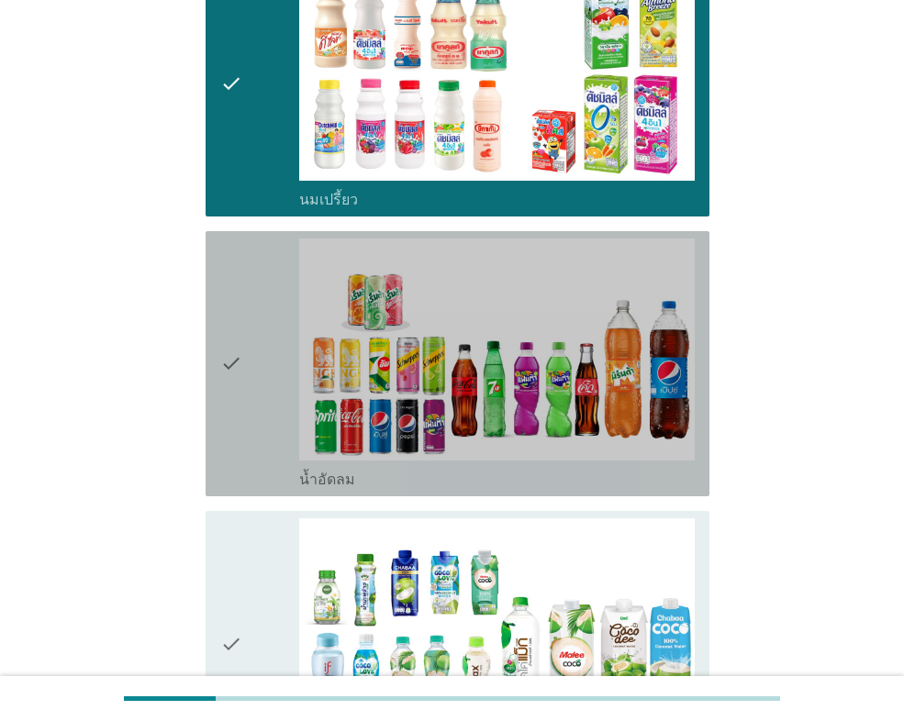
click at [261, 397] on div "check" at bounding box center [259, 364] width 79 height 250
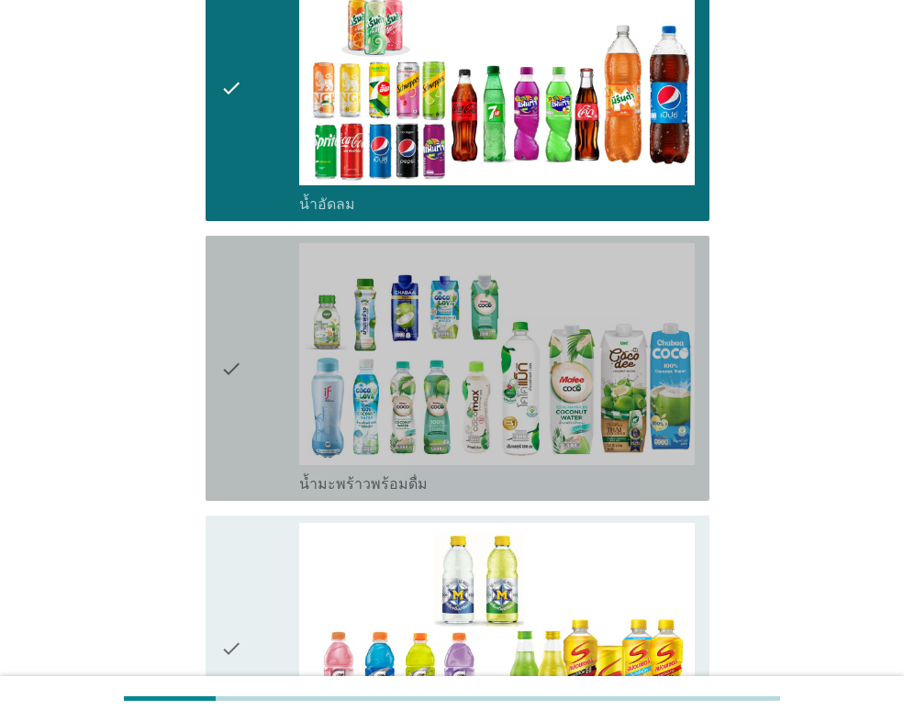
click at [265, 423] on div "check" at bounding box center [259, 368] width 79 height 250
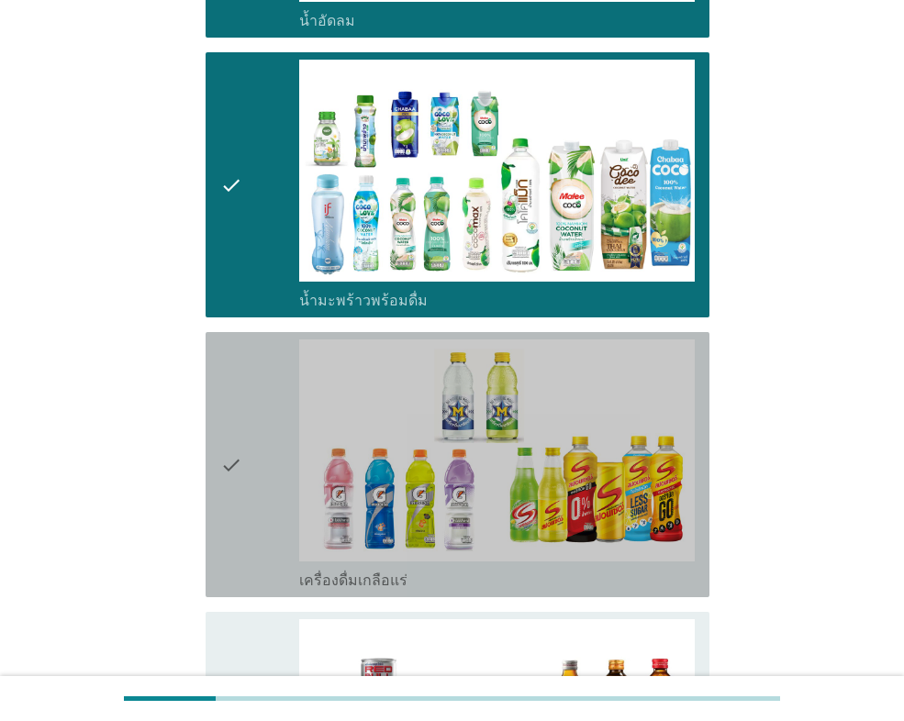
click at [268, 482] on div "check" at bounding box center [259, 464] width 79 height 250
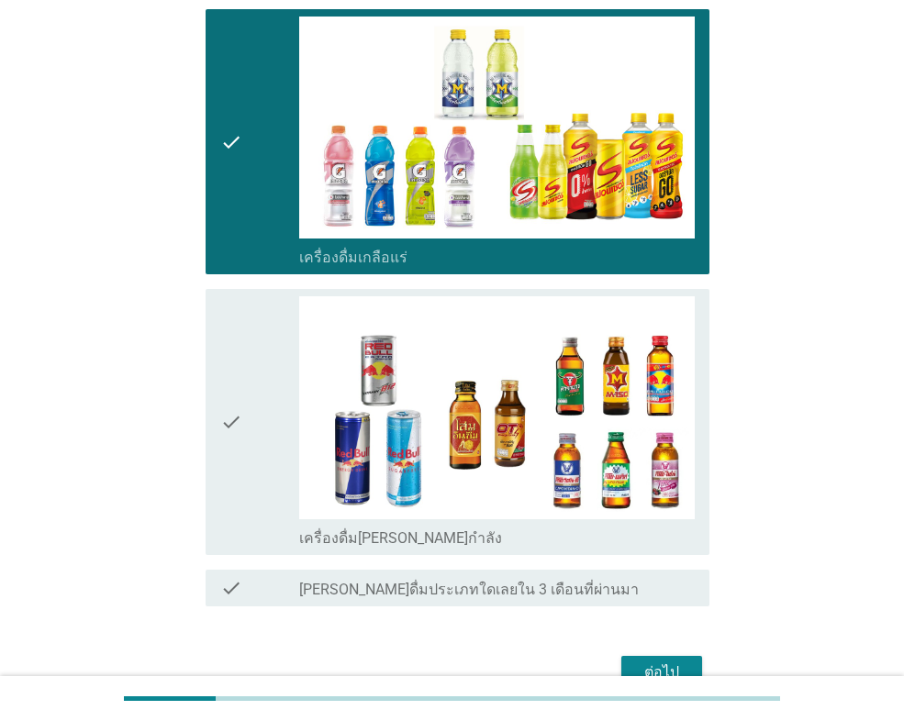
scroll to position [1376, 0]
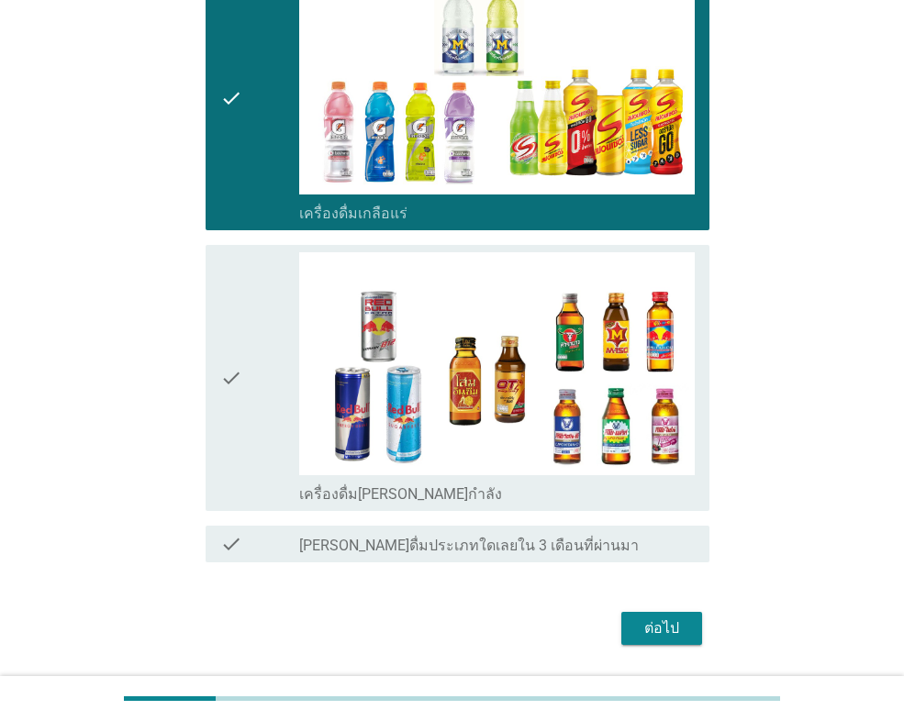
click at [261, 406] on div "check" at bounding box center [259, 377] width 79 height 250
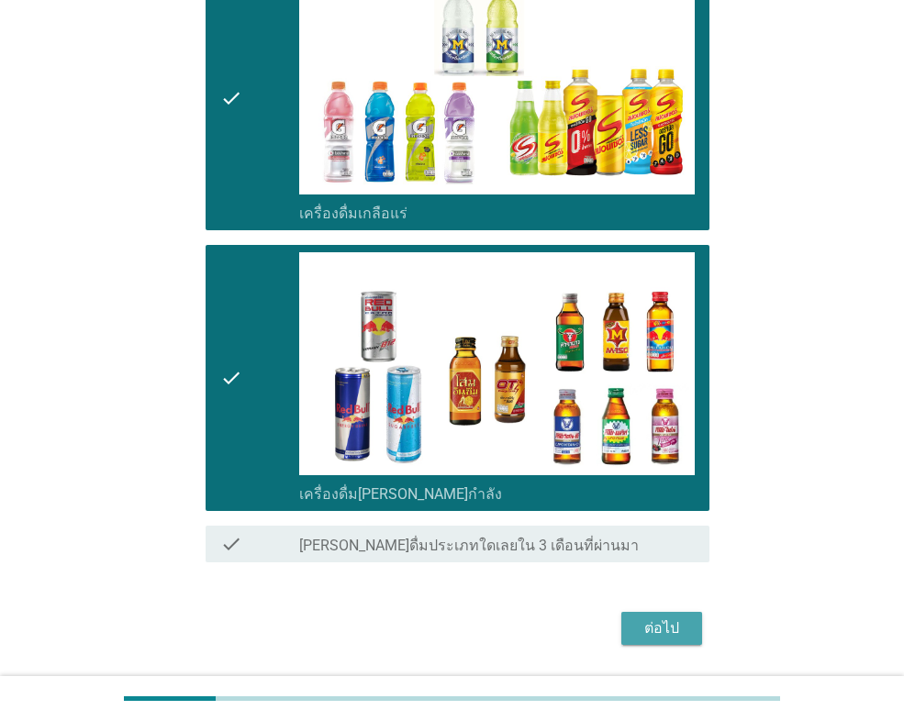
click at [669, 619] on div "ต่อไป" at bounding box center [661, 628] width 51 height 22
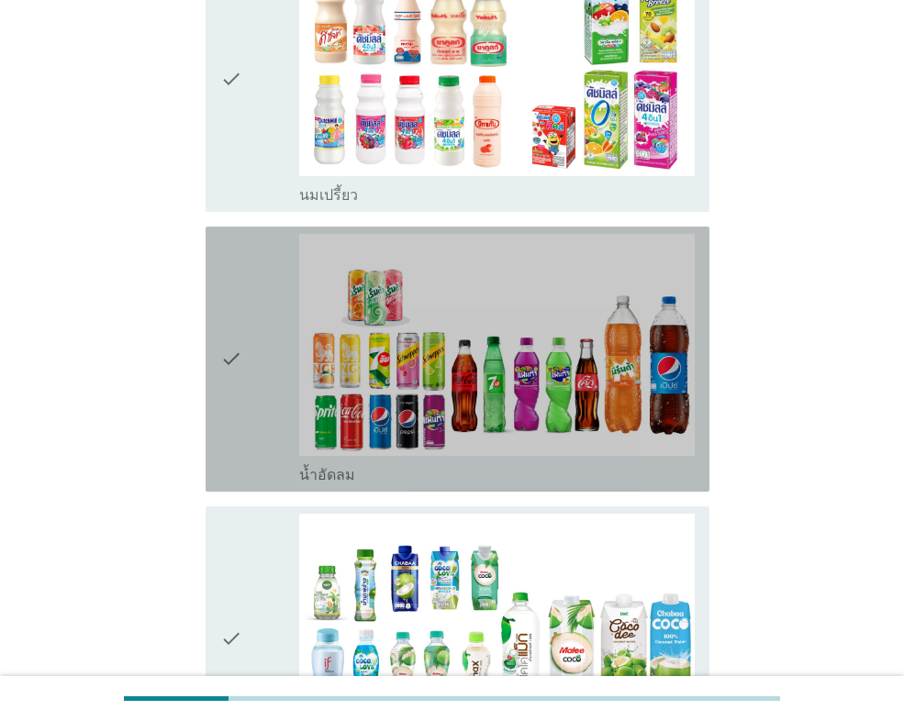
click at [261, 407] on div "check" at bounding box center [259, 359] width 79 height 250
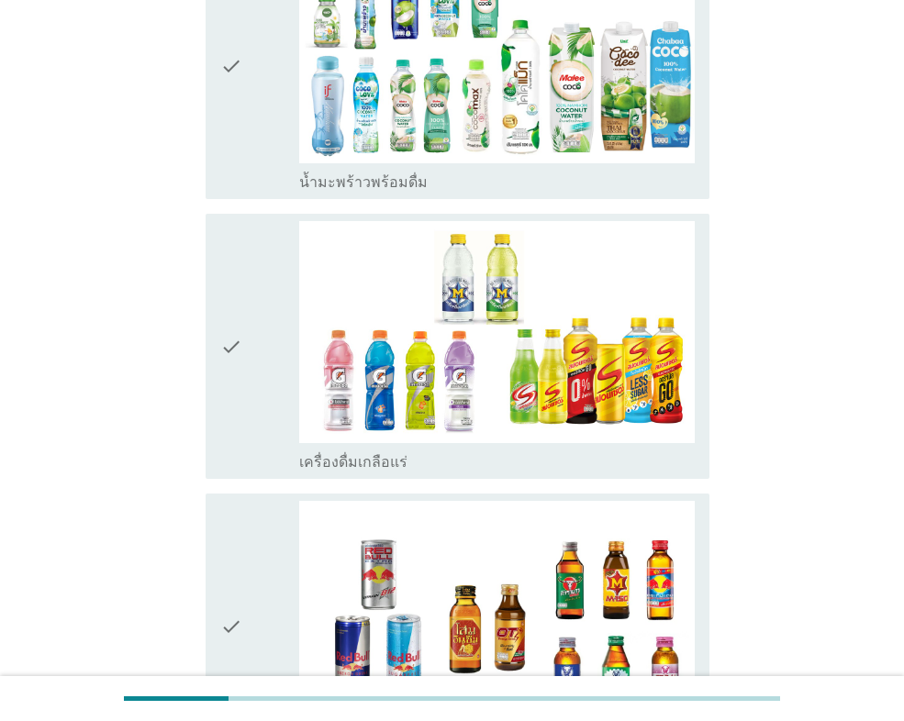
scroll to position [917, 0]
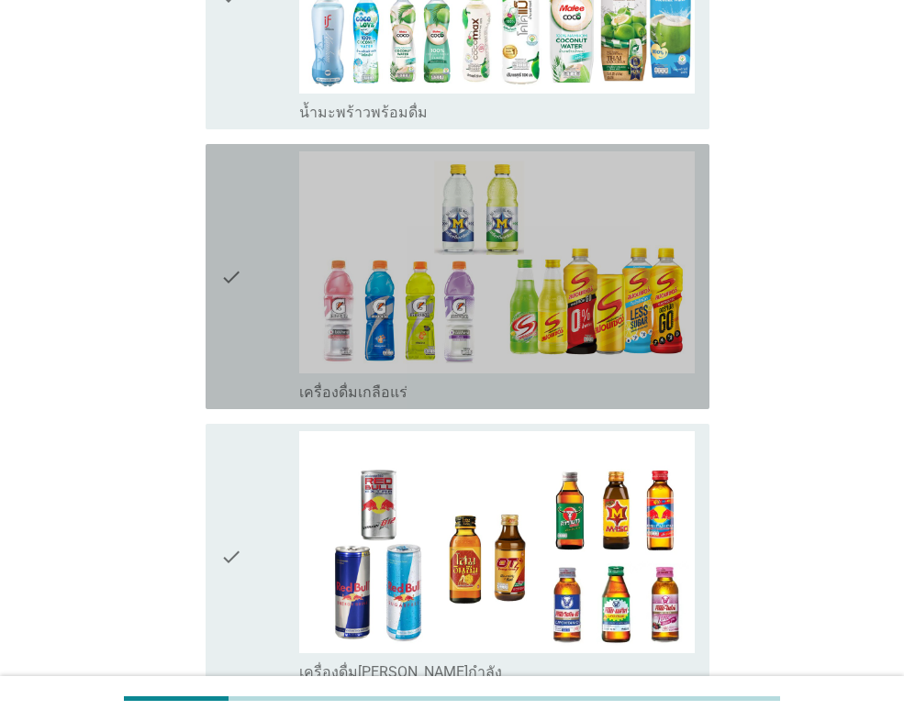
click at [282, 325] on div "check" at bounding box center [259, 276] width 79 height 250
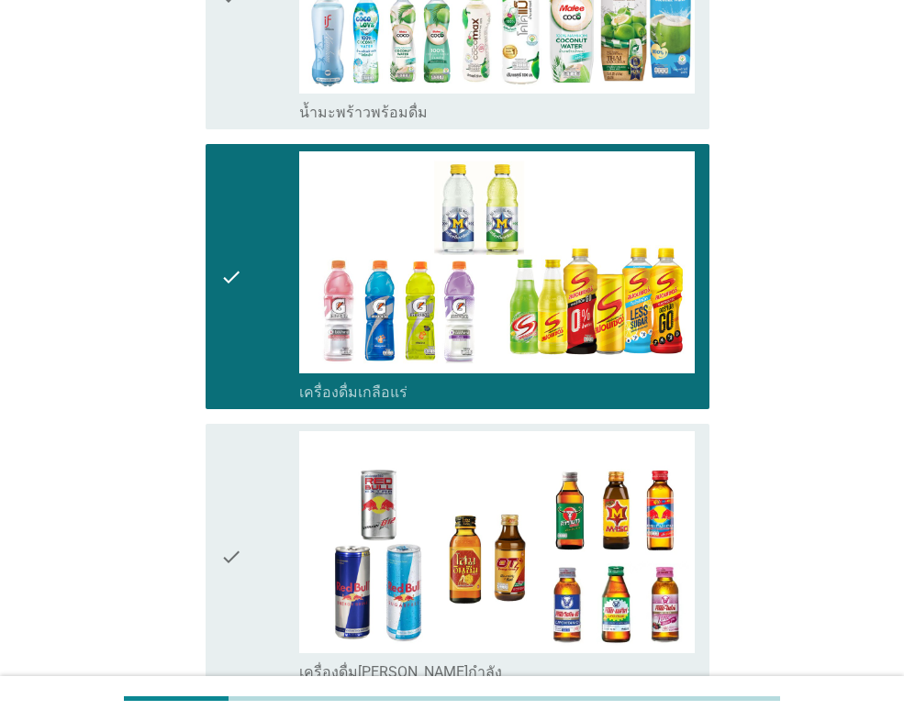
click at [264, 488] on div "check" at bounding box center [259, 556] width 79 height 250
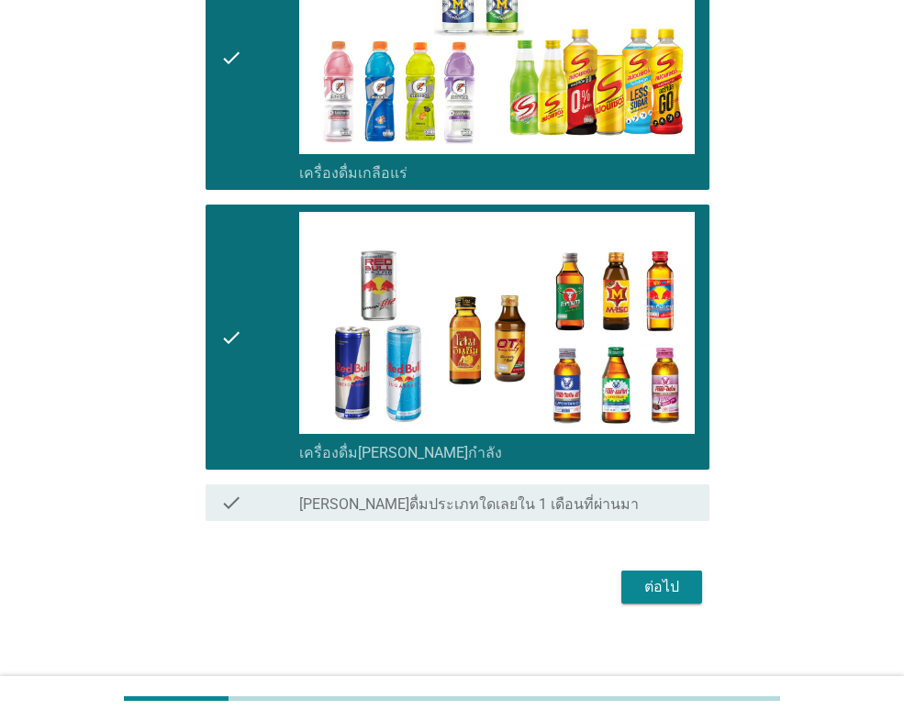
scroll to position [1151, 0]
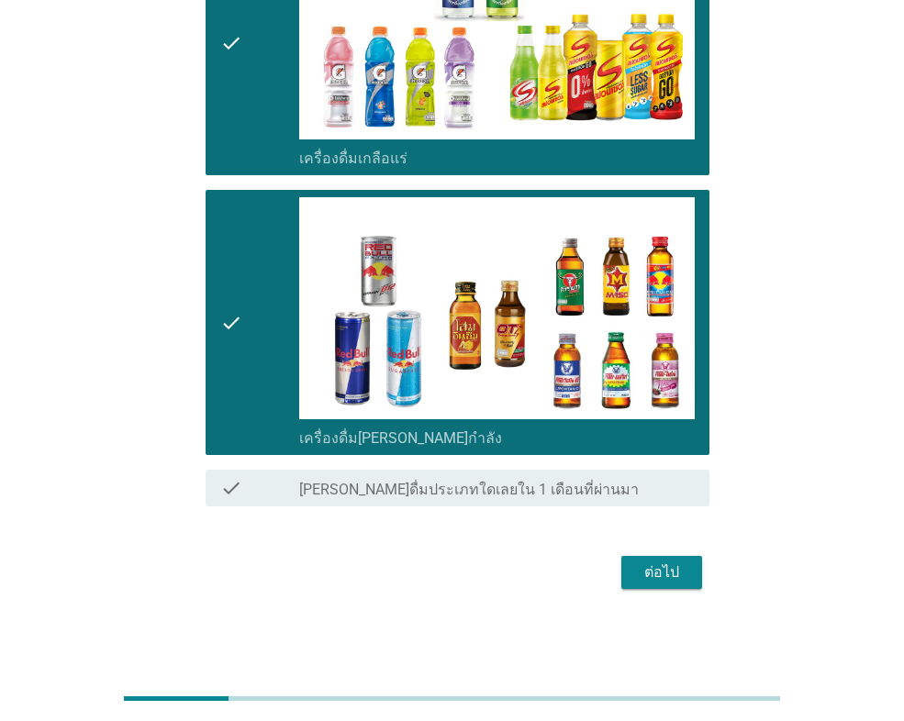
click at [660, 567] on div "ต่อไป" at bounding box center [661, 573] width 51 height 22
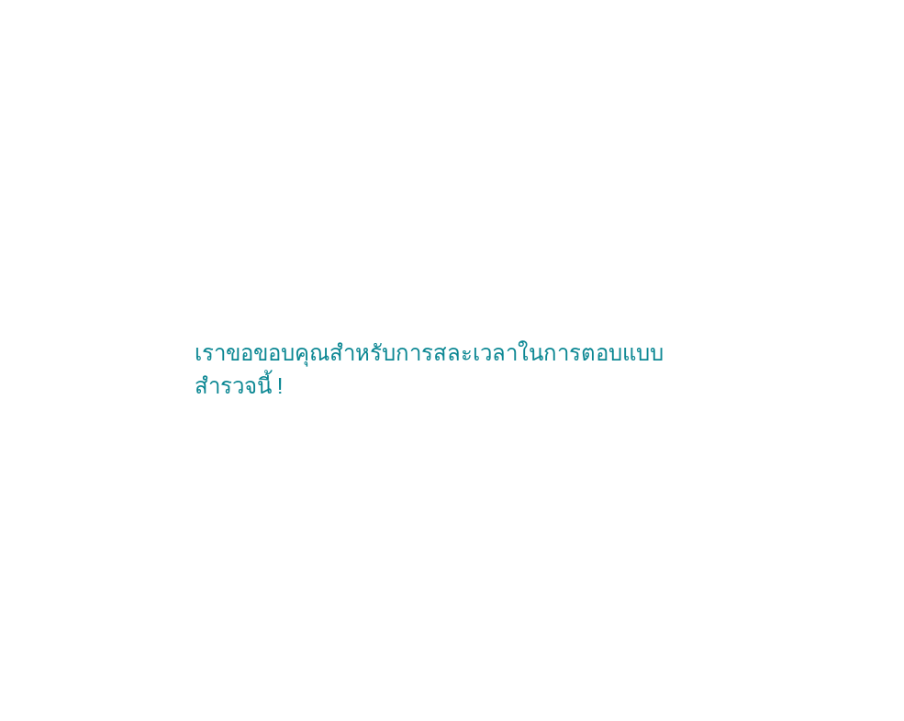
scroll to position [0, 0]
